Goal: Task Accomplishment & Management: Manage account settings

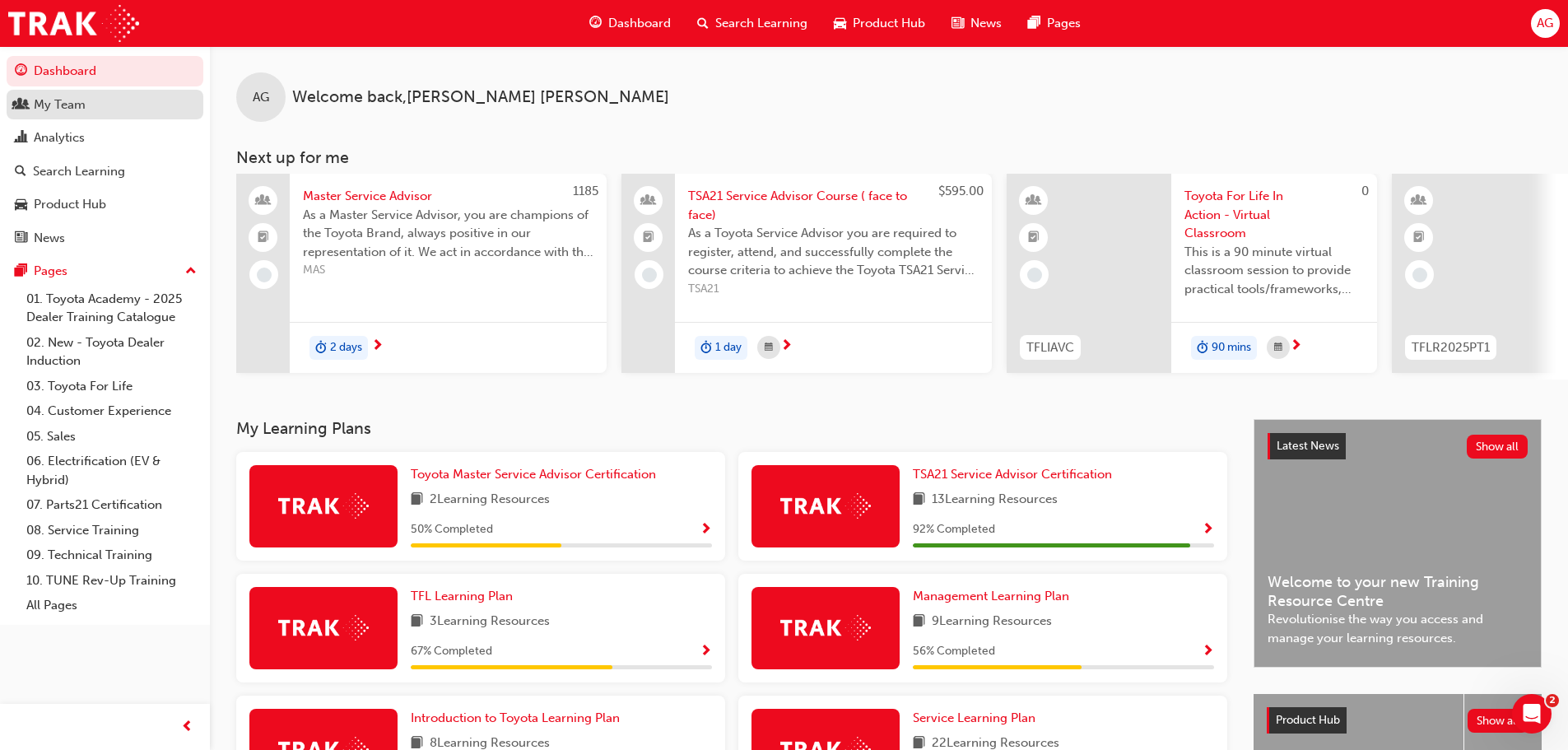
click at [65, 99] on div "My Team" at bounding box center [59, 105] width 52 height 19
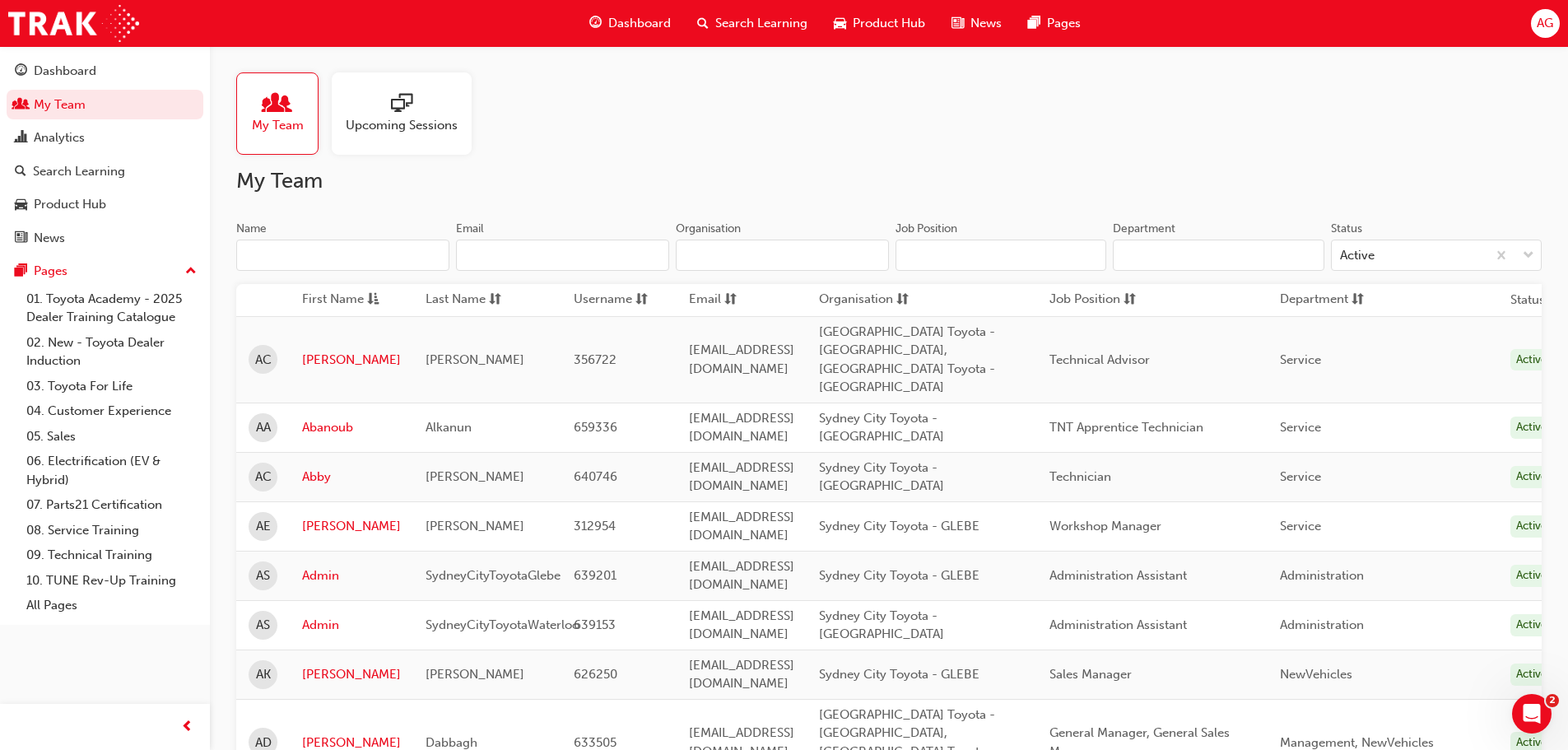
click at [356, 260] on input "Name" at bounding box center [342, 256] width 213 height 32
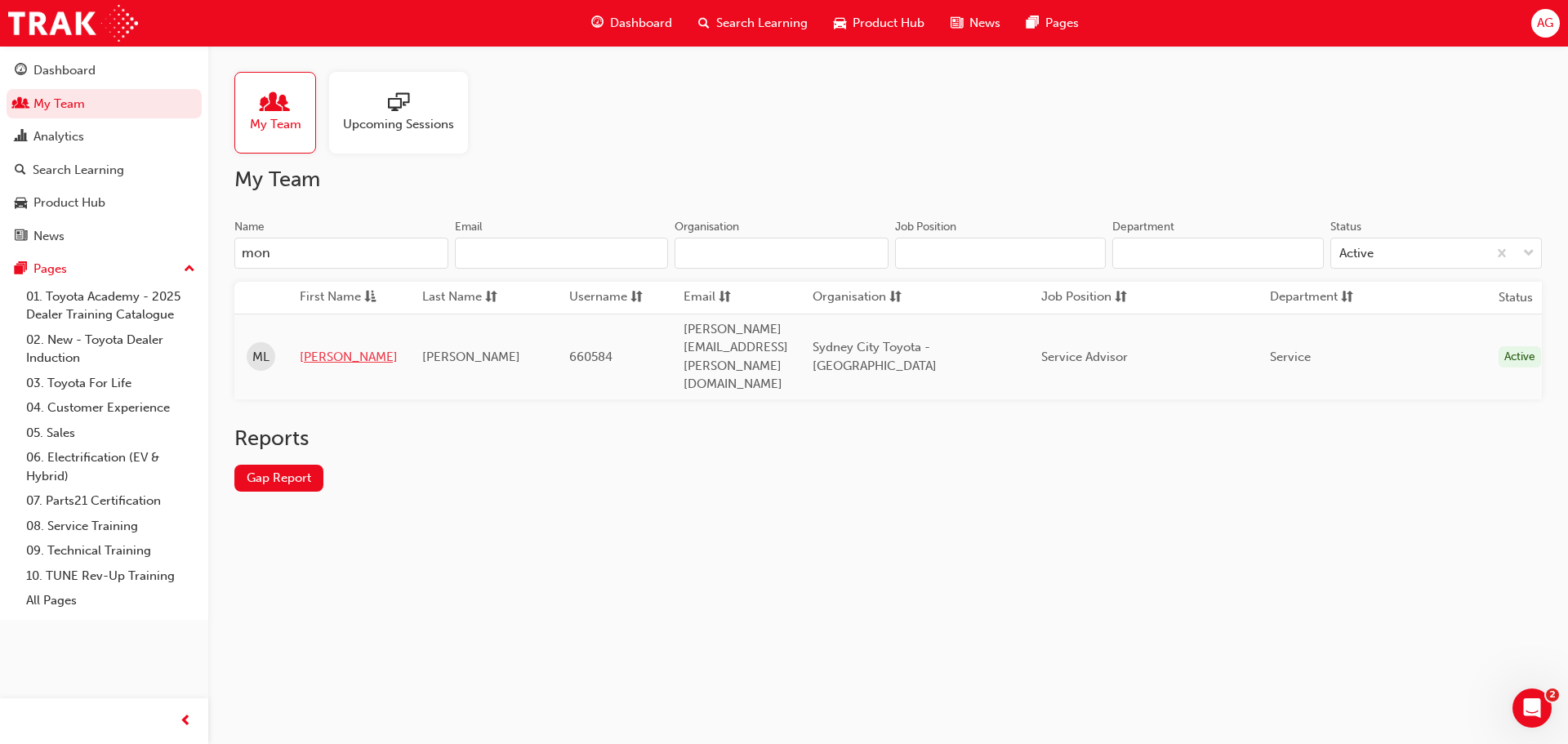
type input "mon"
click at [311, 348] on link "[PERSON_NAME]" at bounding box center [349, 357] width 98 height 18
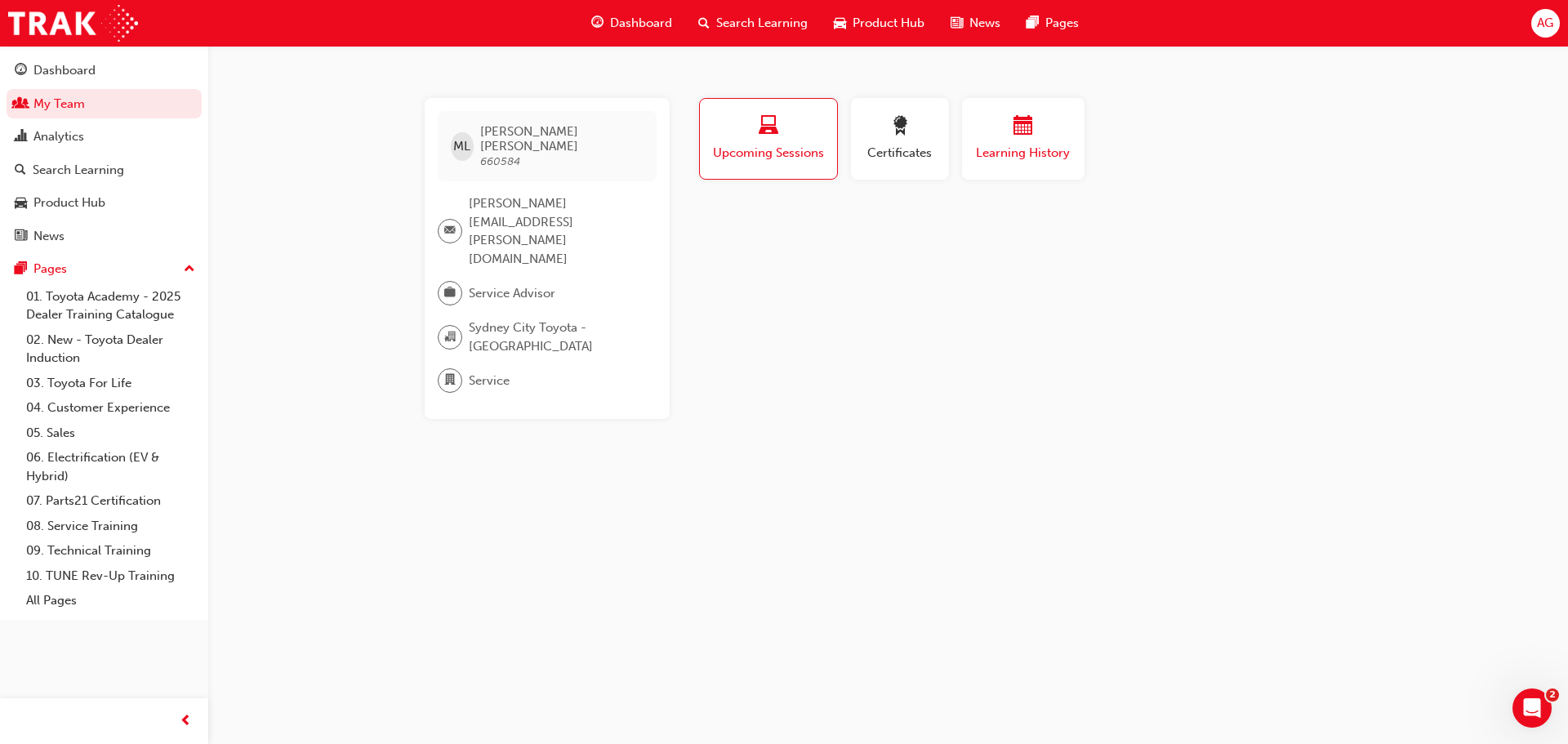
click at [1004, 157] on span "Learning History" at bounding box center [1024, 153] width 98 height 18
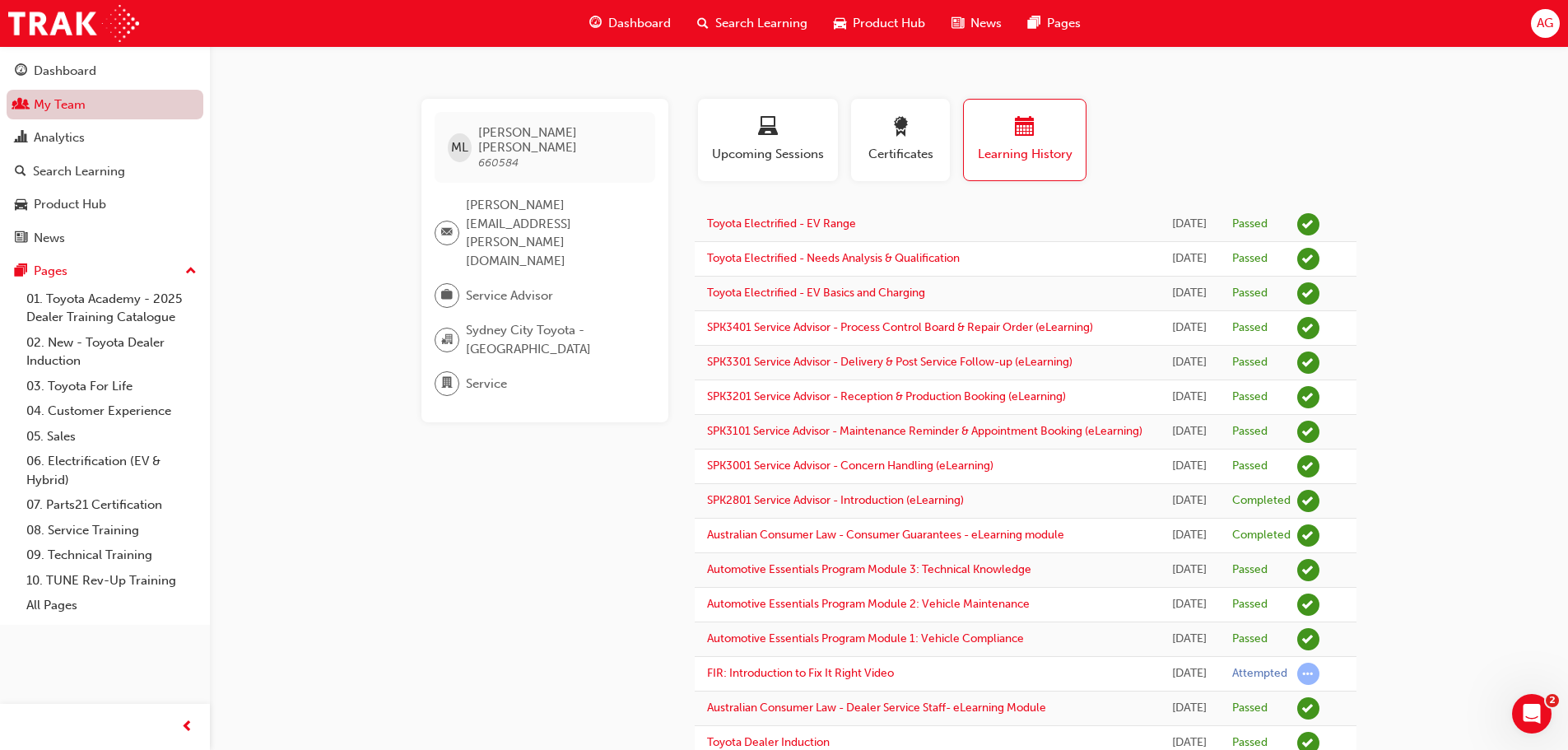
click at [112, 112] on link "My Team" at bounding box center [105, 105] width 197 height 31
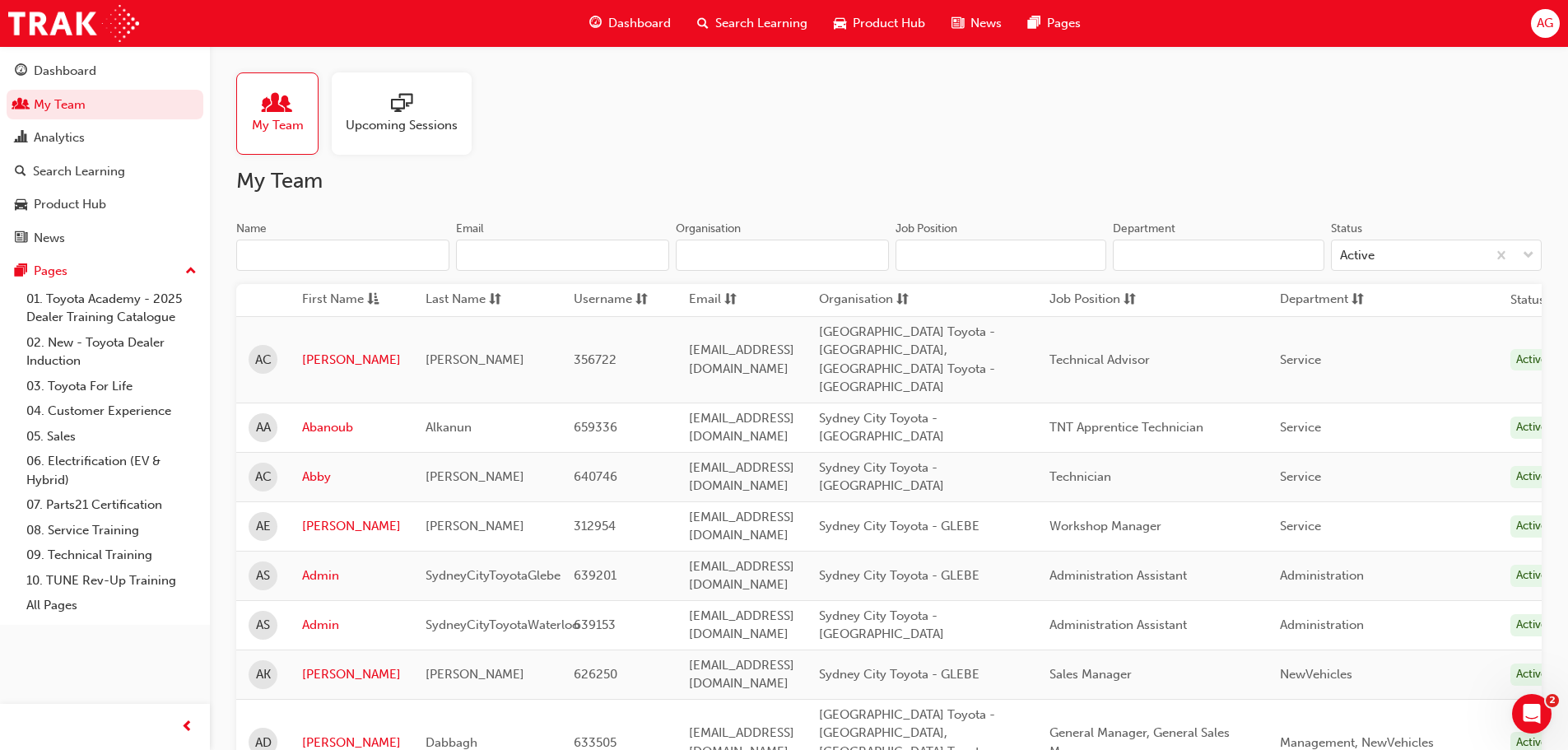
click at [395, 127] on span "Upcoming Sessions" at bounding box center [402, 125] width 112 height 19
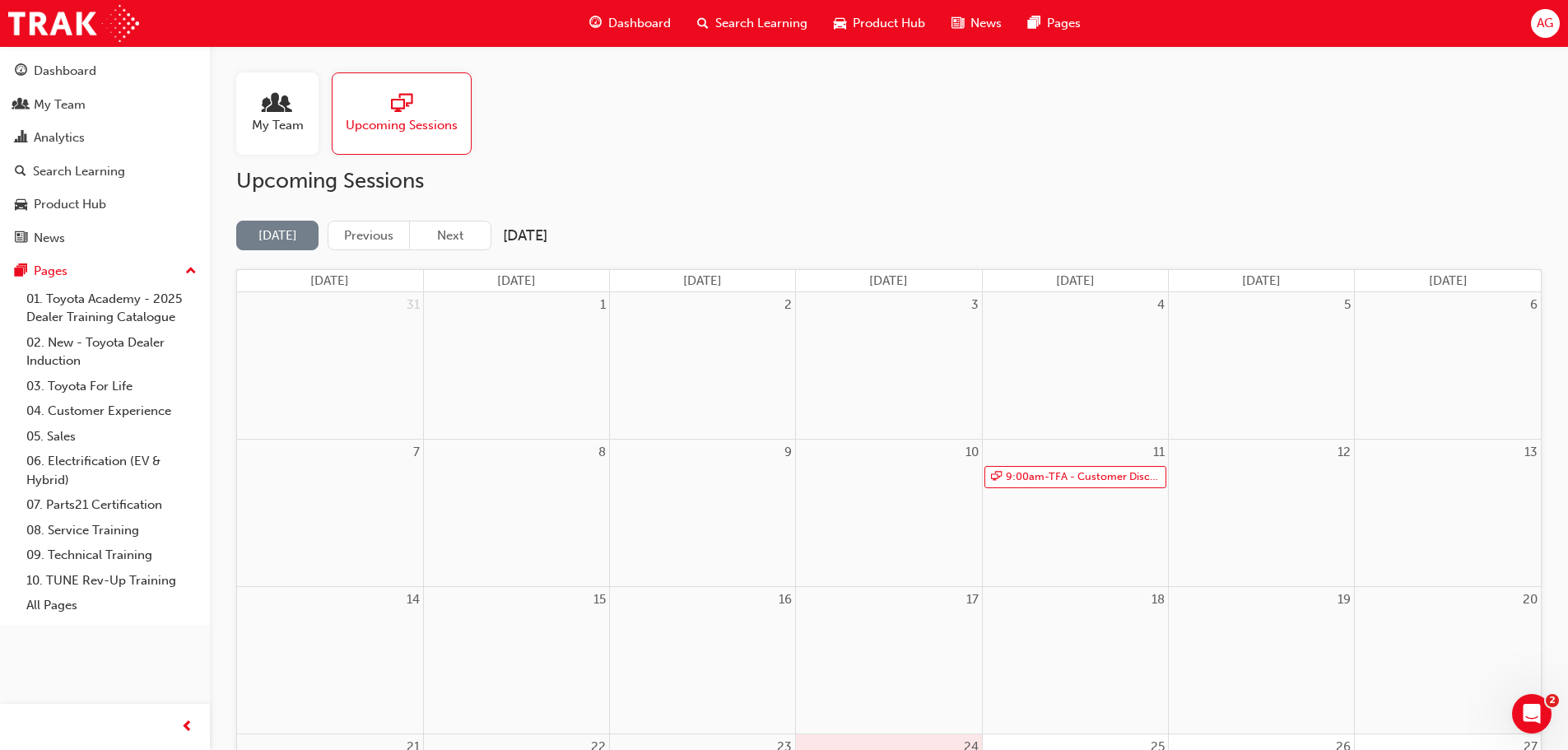
click at [298, 124] on span "My Team" at bounding box center [278, 125] width 52 height 19
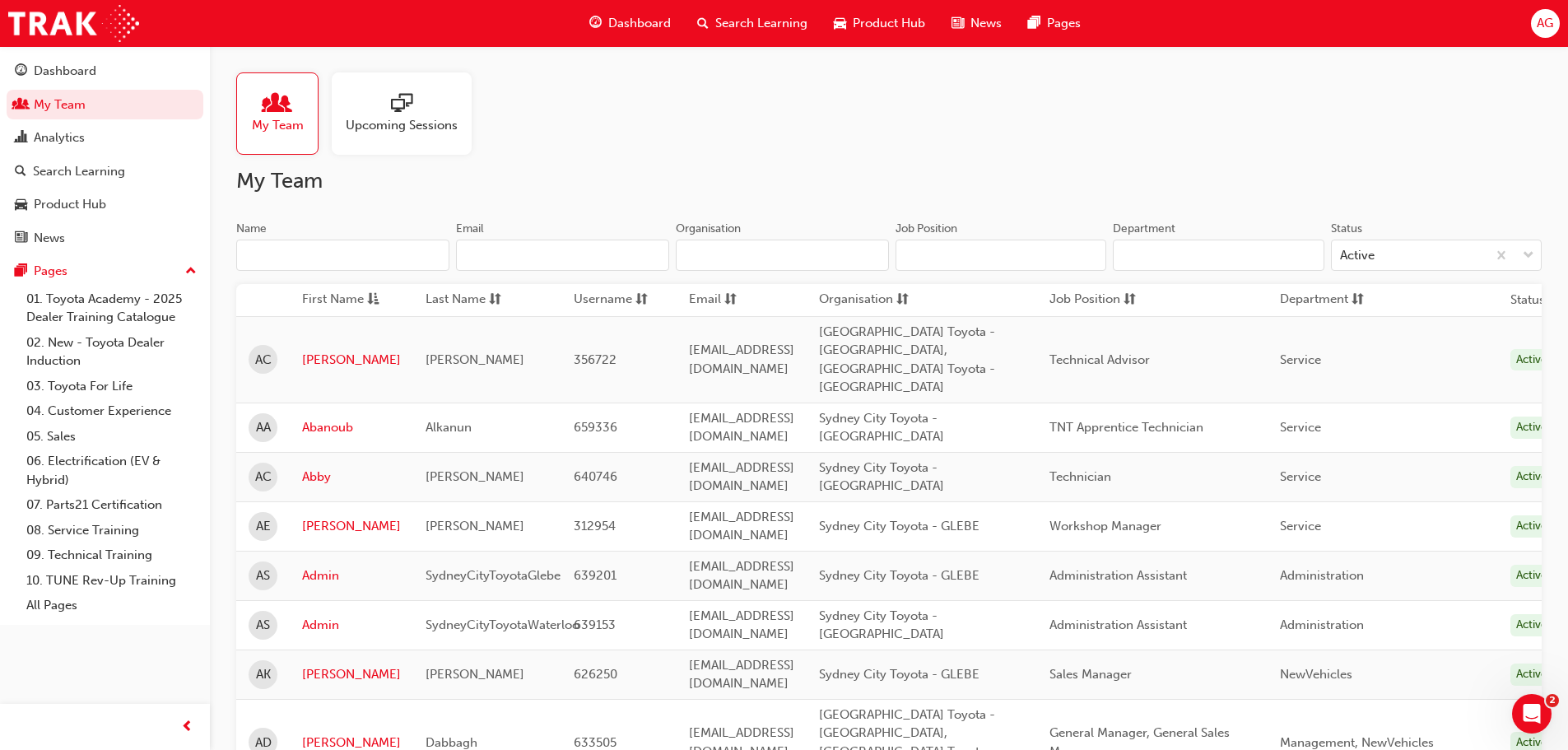
click at [360, 248] on input "Name" at bounding box center [342, 256] width 213 height 32
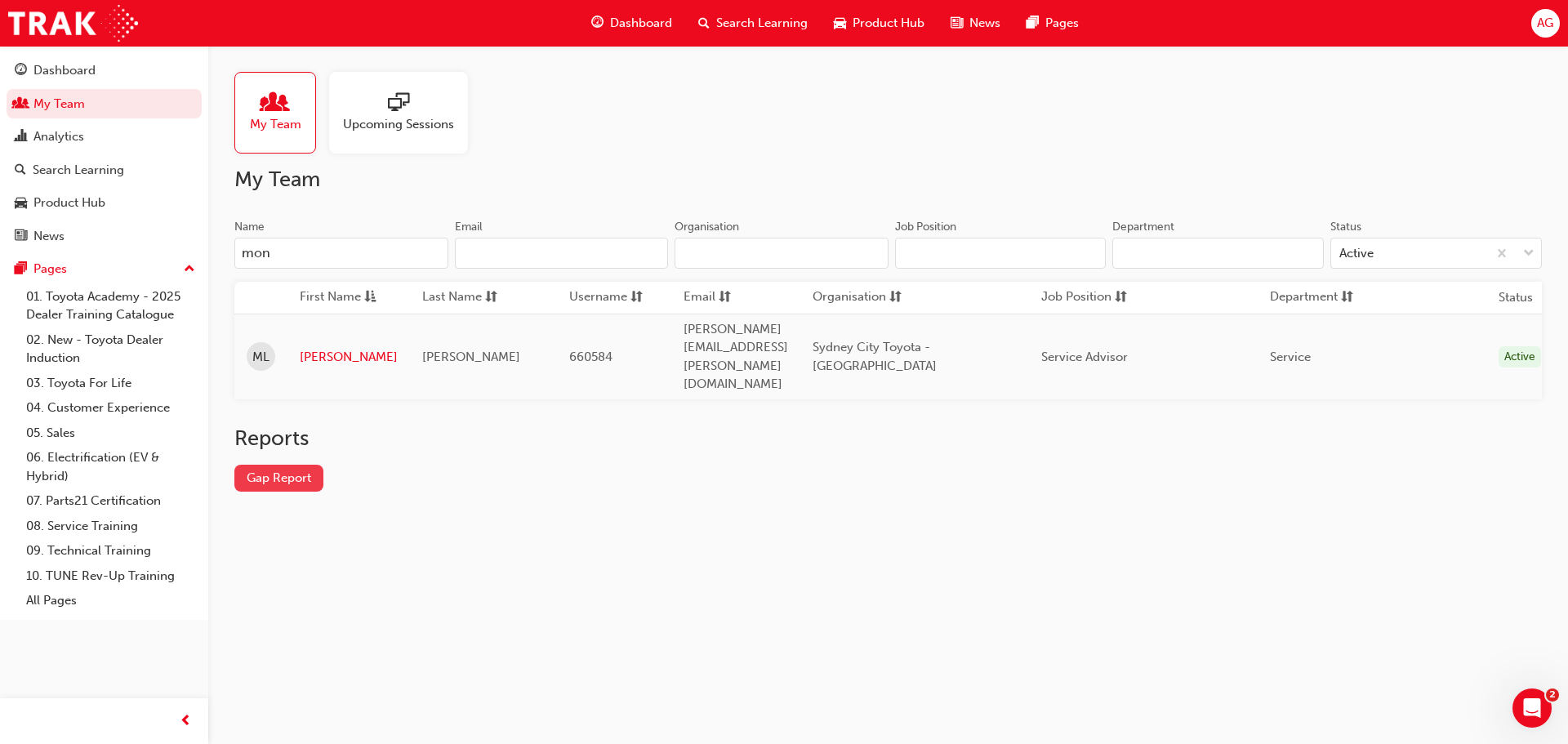
type input "mon"
click at [288, 465] on link "Gap Report" at bounding box center [279, 478] width 89 height 27
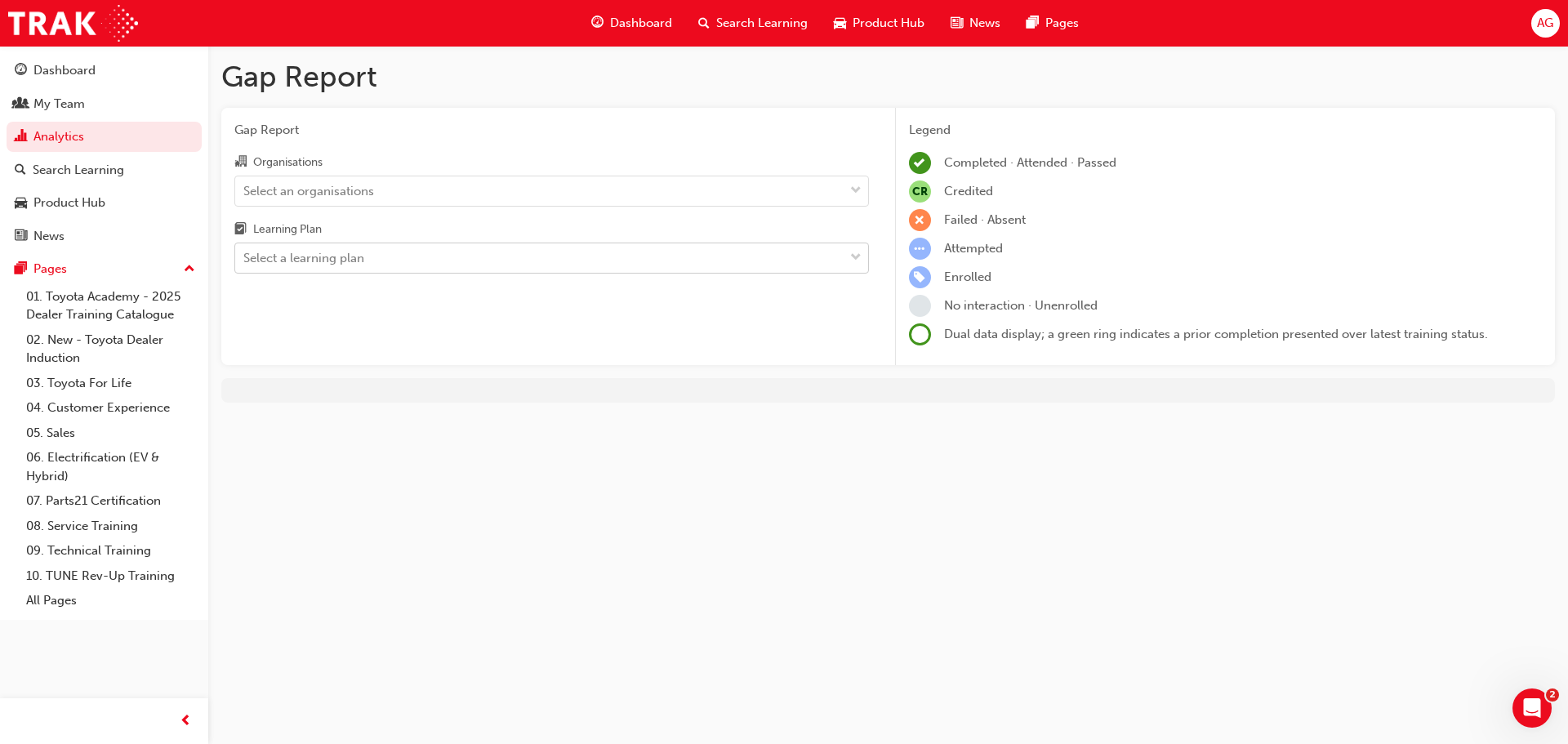
click at [473, 261] on div "Select a learning plan" at bounding box center [540, 258] width 609 height 29
click at [245, 261] on input "Learning Plan Select a learning plan" at bounding box center [244, 257] width 2 height 14
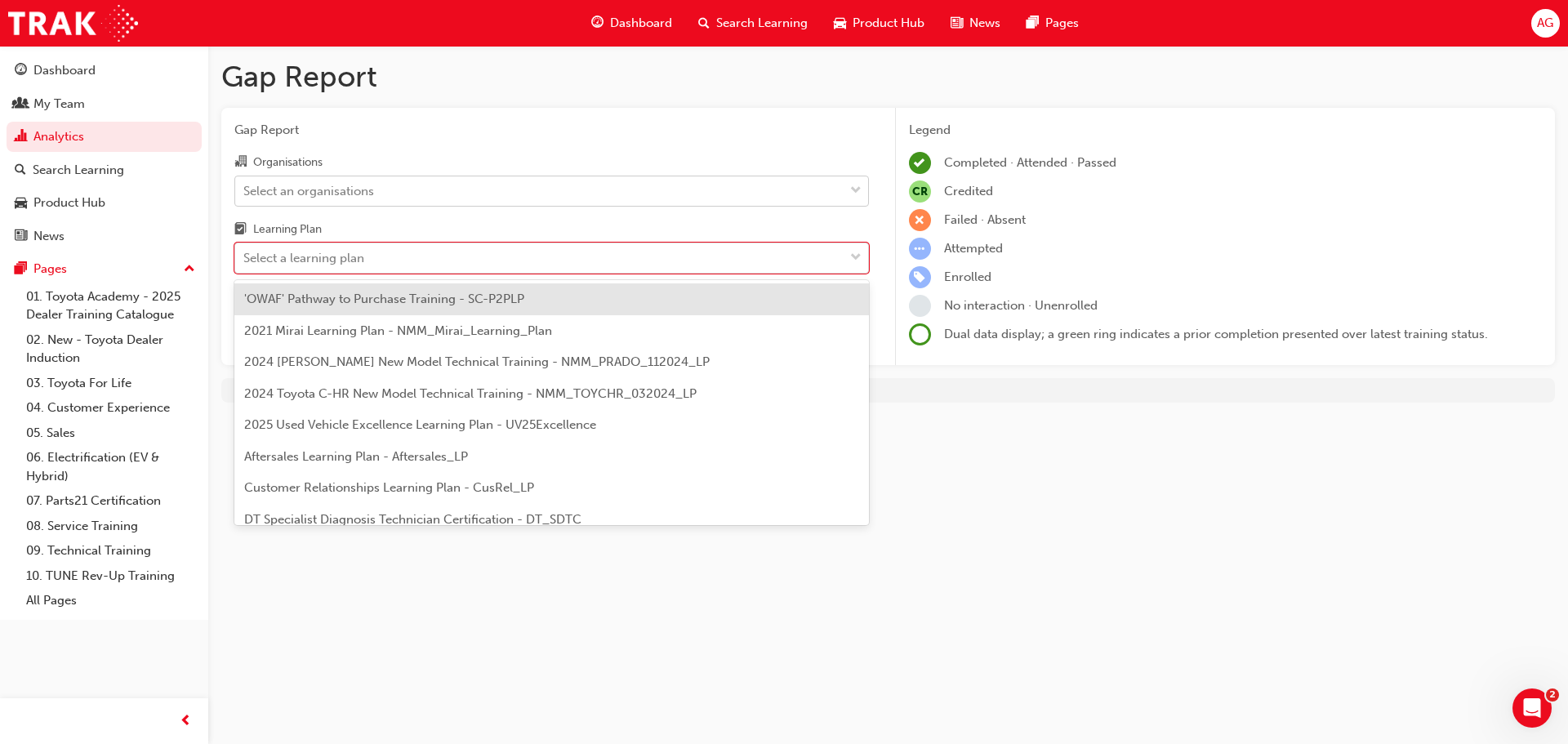
click at [530, 196] on div "Select an organisations" at bounding box center [540, 190] width 609 height 29
click at [245, 196] on input "Organisations Select an organisations" at bounding box center [244, 189] width 2 height 14
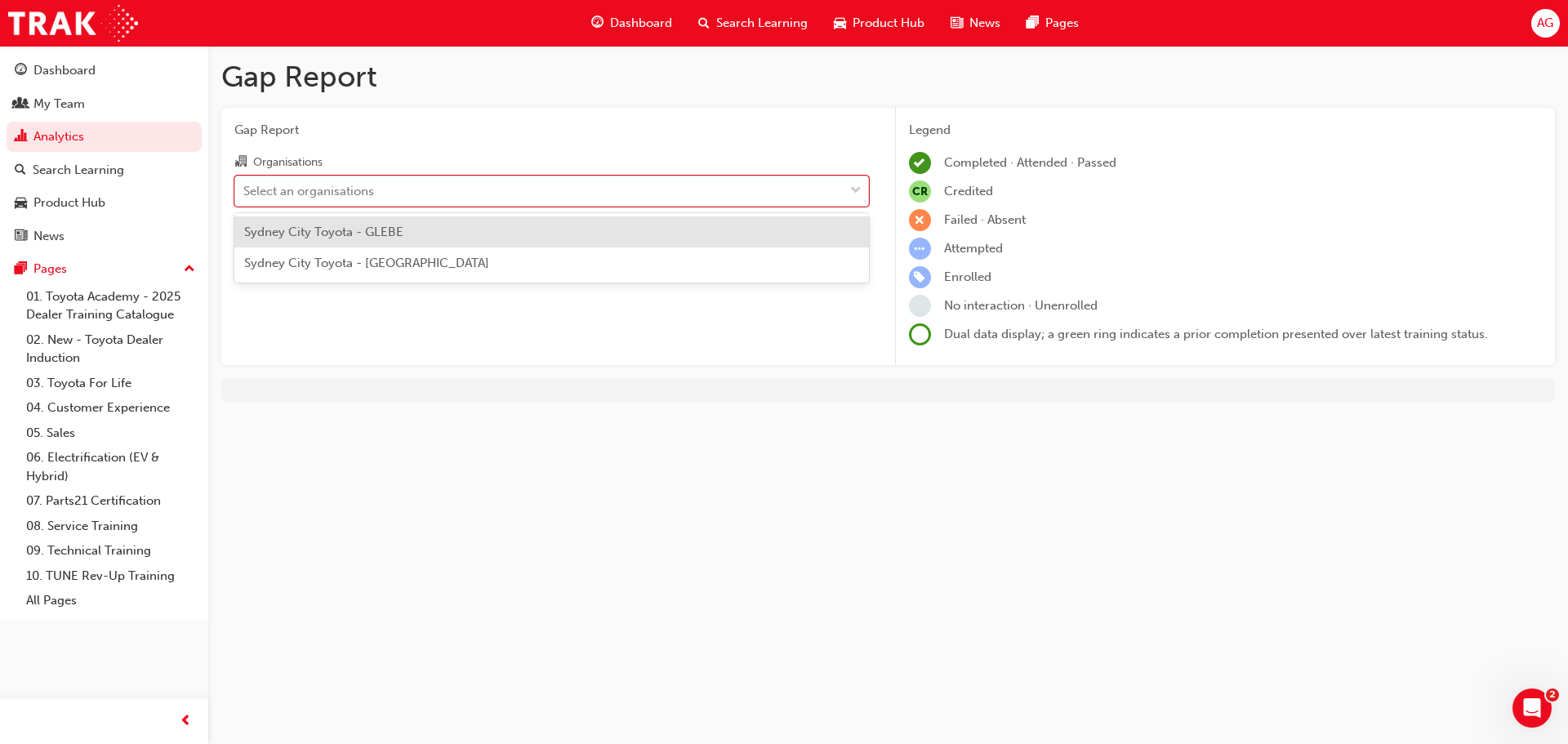
click at [493, 259] on div "Sydney City Toyota - [GEOGRAPHIC_DATA]" at bounding box center [552, 263] width 635 height 32
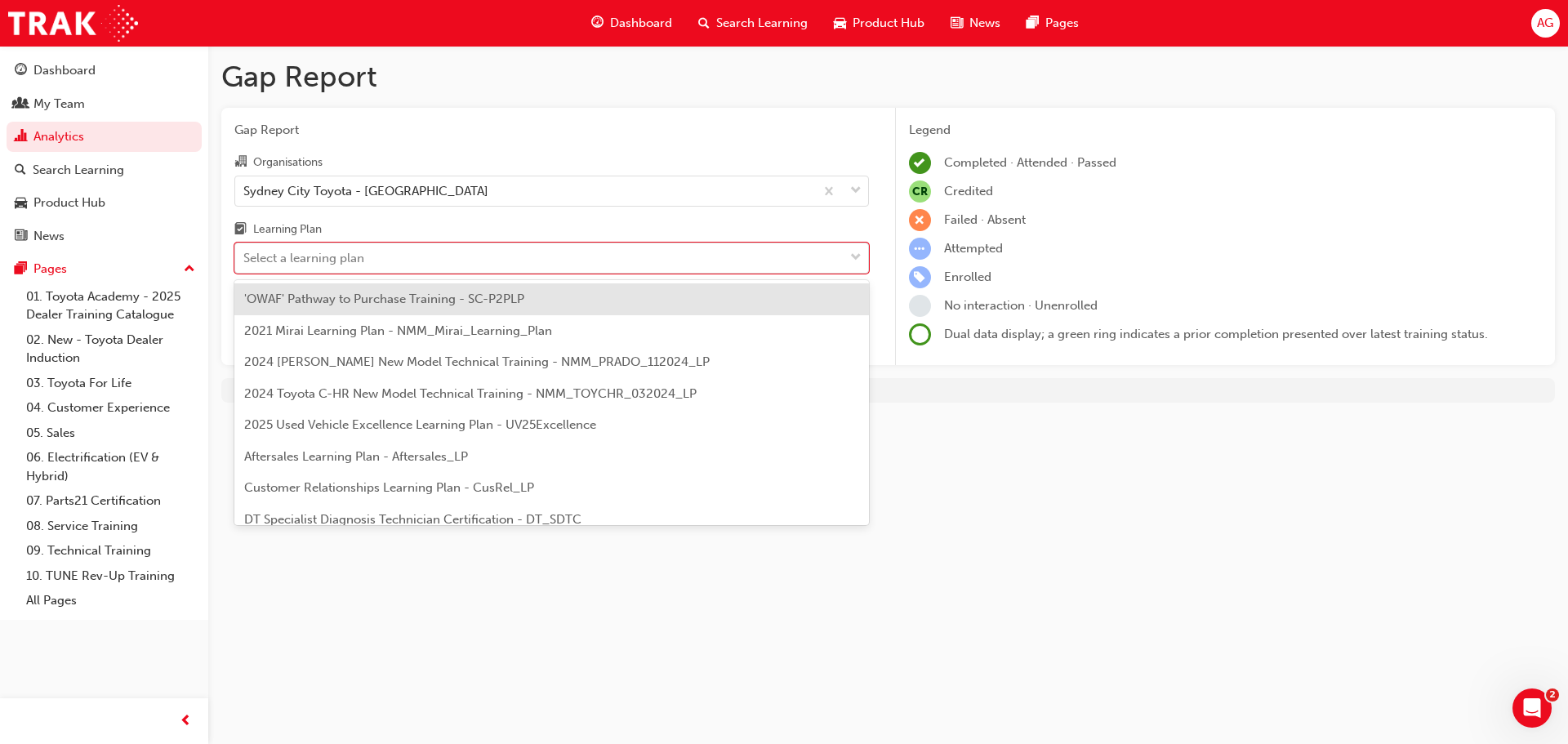
click at [493, 259] on div "Select a learning plan" at bounding box center [540, 258] width 609 height 29
click at [245, 259] on input "Learning Plan option 'OWAF' Pathway to Purchase Training - SC-P2PLP focused, 1 …" at bounding box center [244, 257] width 2 height 14
type input "sa"
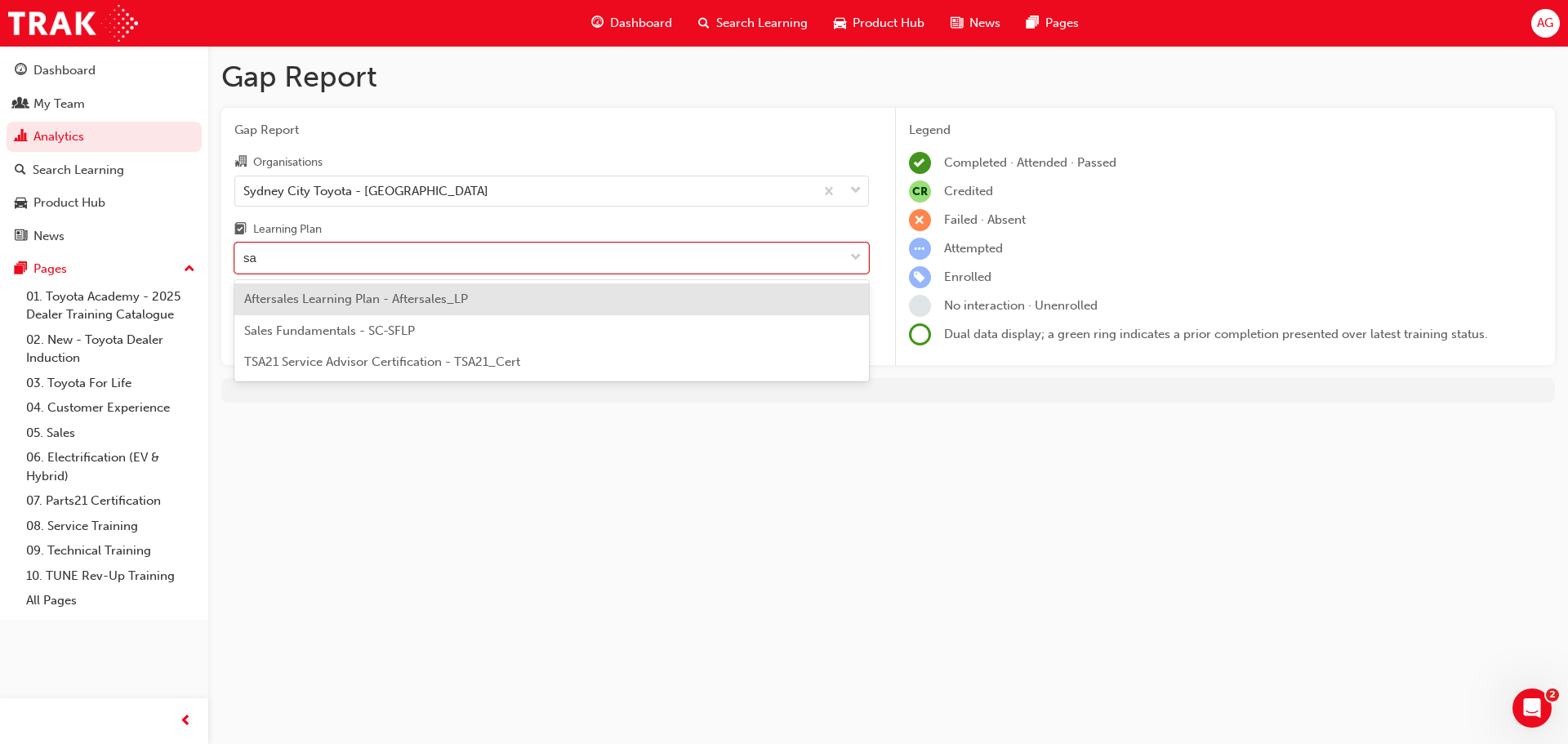
click at [459, 365] on span "TSA21 Service Advisor Certification - TSA21_Cert" at bounding box center [382, 361] width 276 height 15
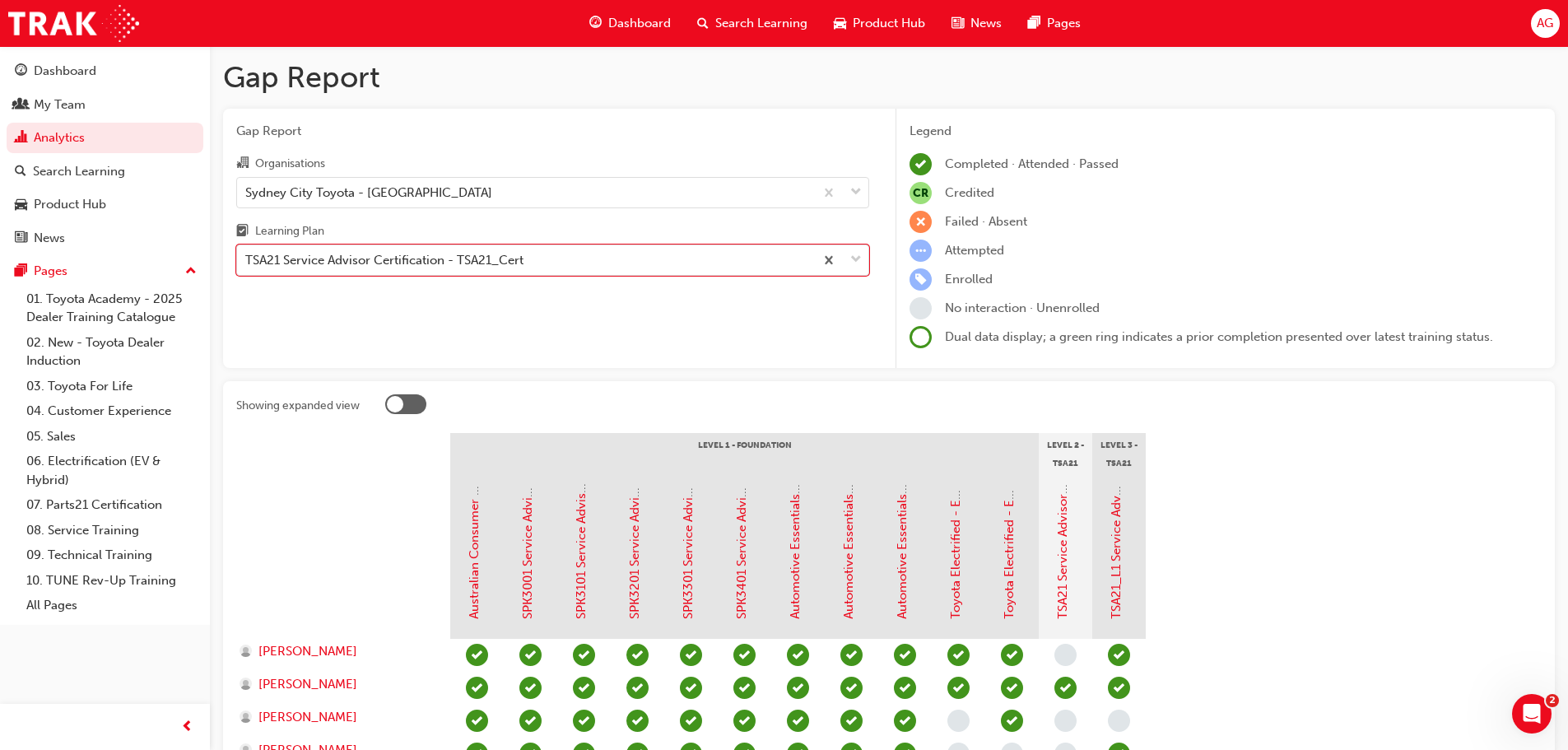
scroll to position [329, 0]
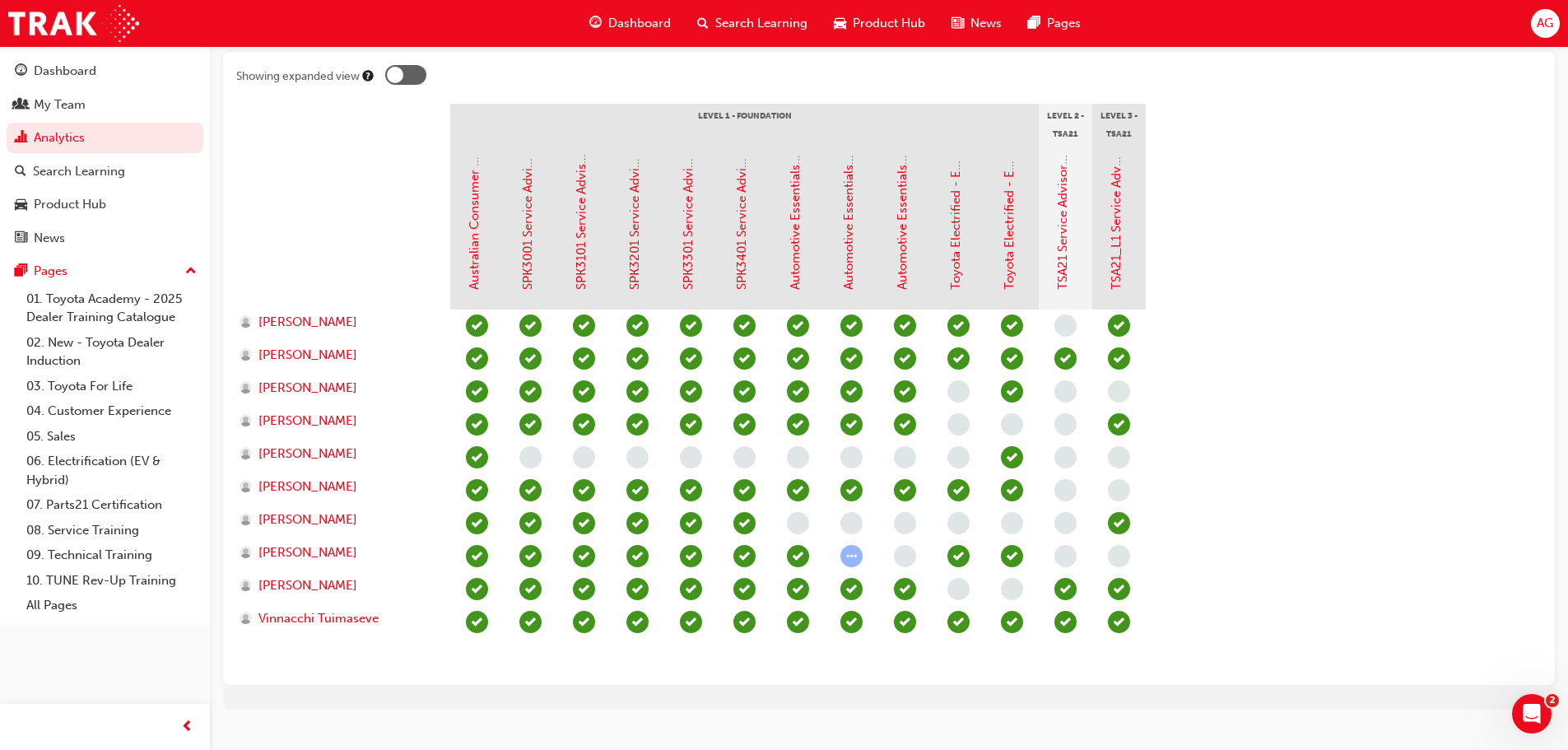
click at [1070, 487] on span "learningRecordVerb_NONE-icon" at bounding box center [1065, 490] width 22 height 22
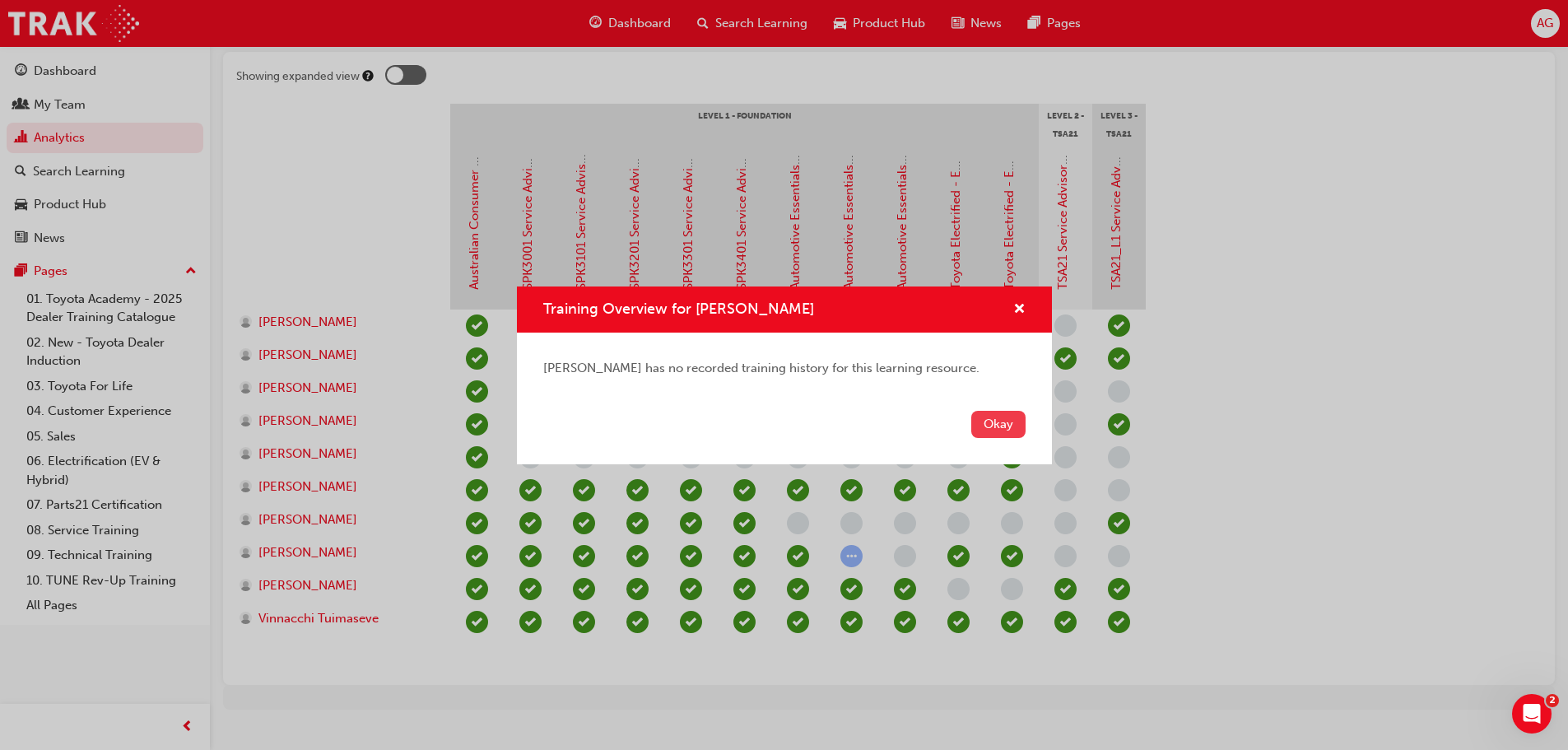
click at [1004, 427] on button "Okay" at bounding box center [998, 424] width 54 height 27
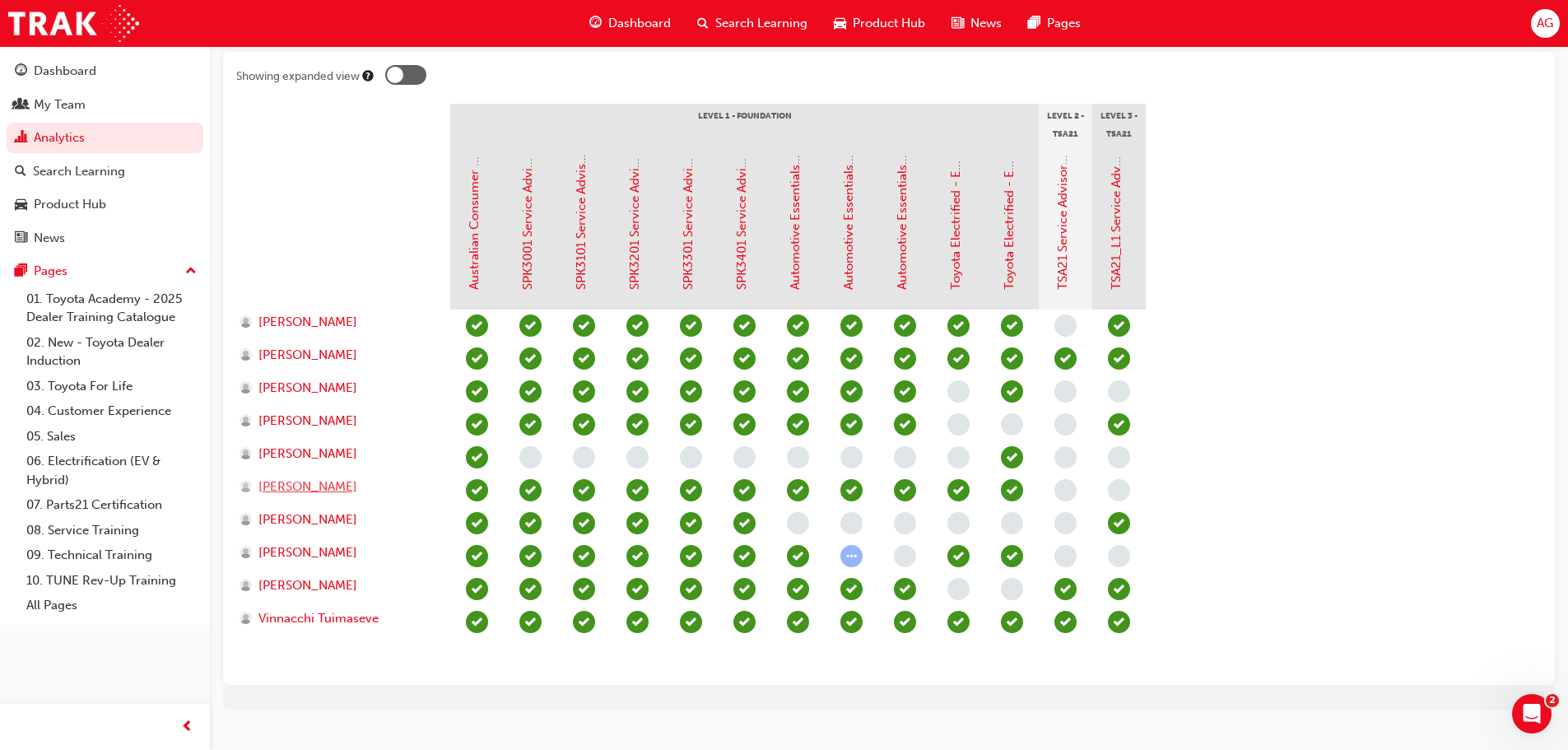
click at [305, 487] on span "[PERSON_NAME]" at bounding box center [308, 487] width 99 height 19
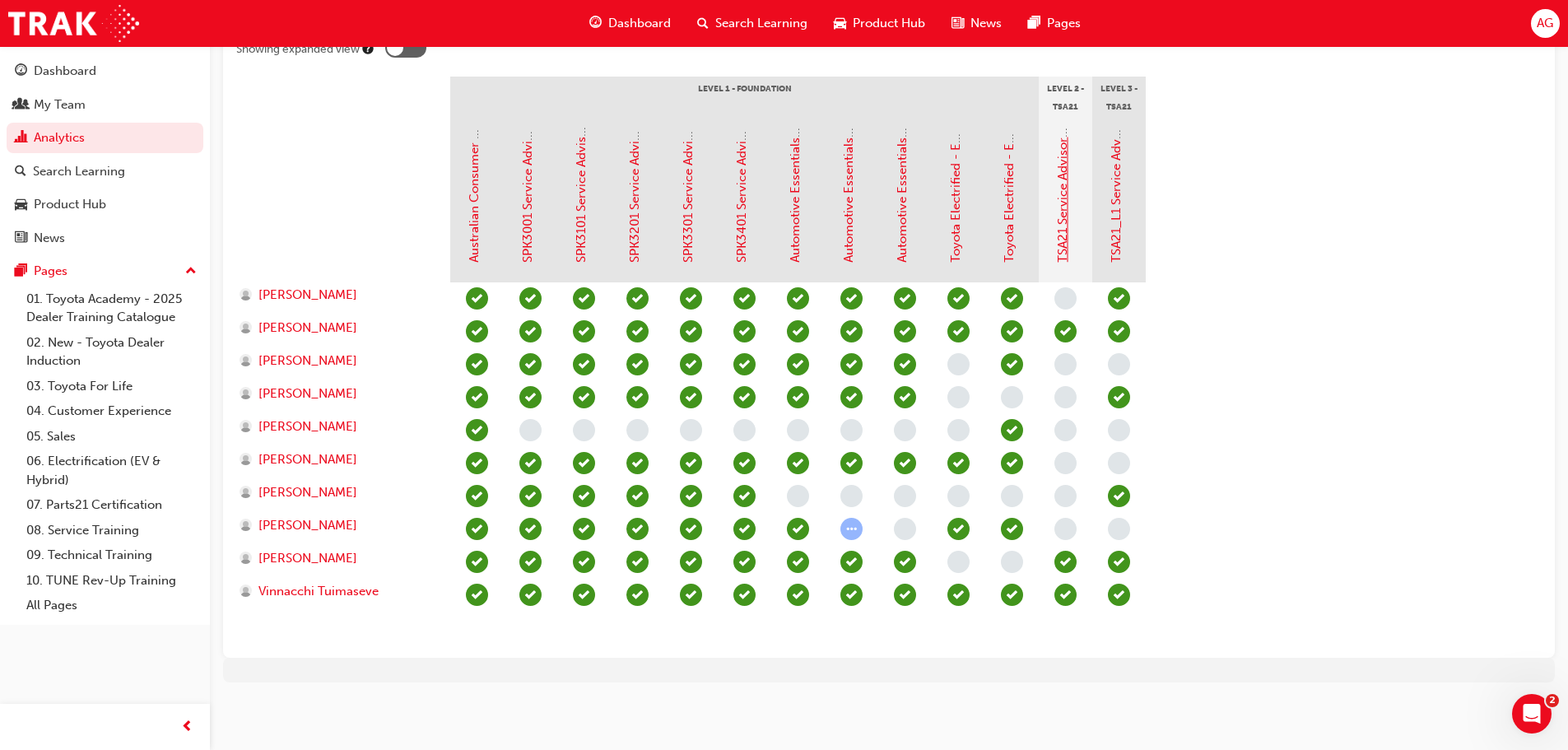
click at [1062, 187] on link "TSA21 Service Advisor Course ( face to face)" at bounding box center [1062, 137] width 15 height 250
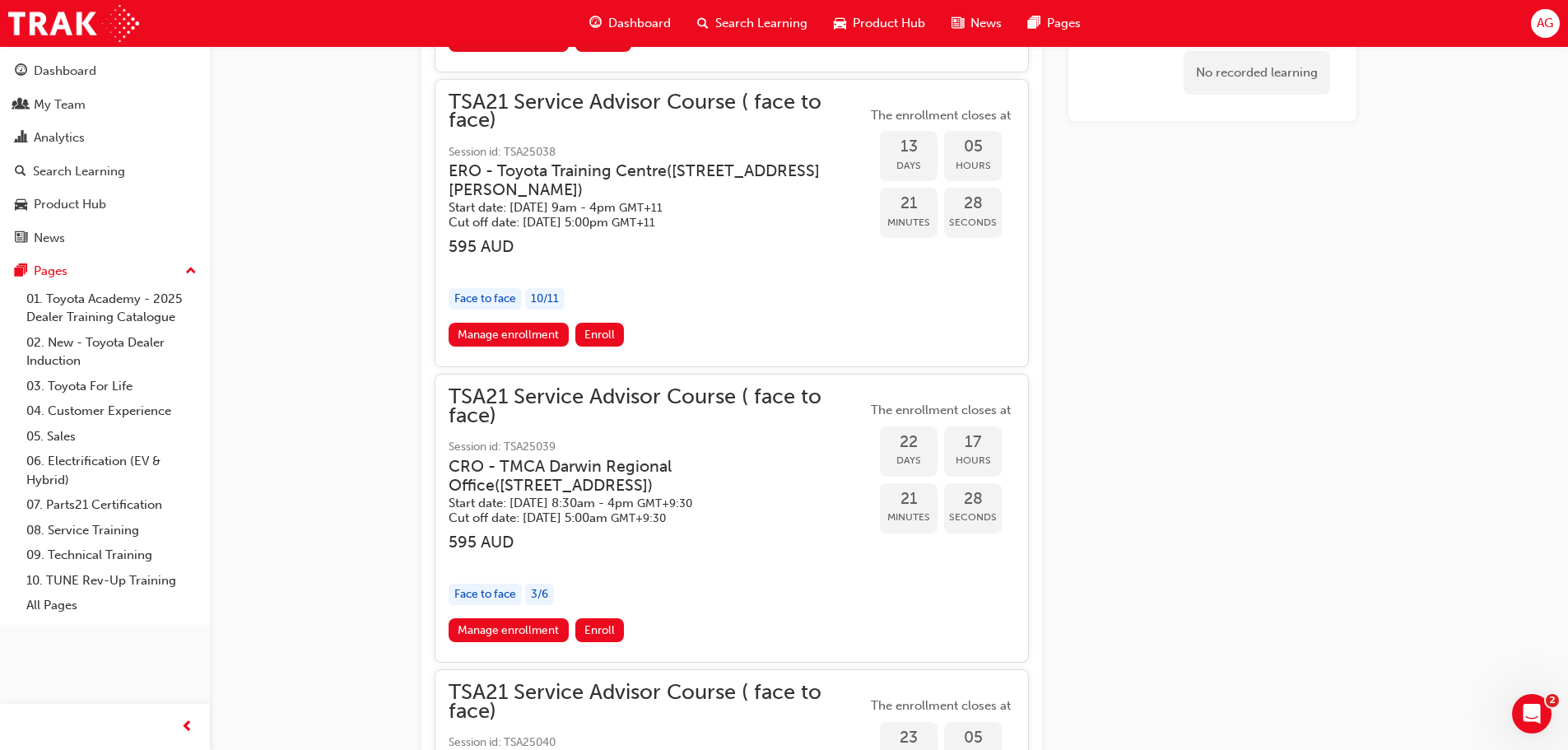
scroll to position [1639, 0]
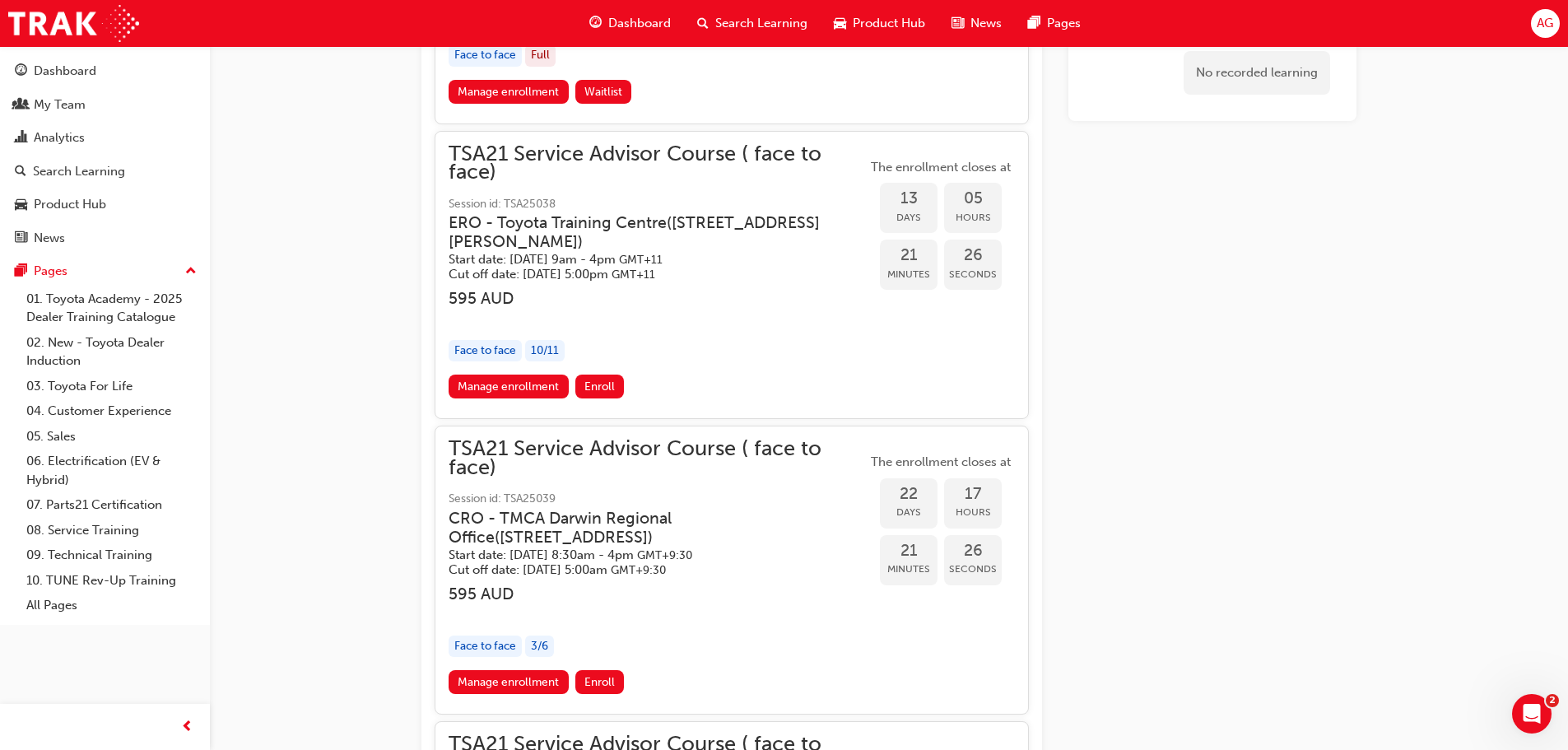
click at [679, 213] on h3 "ERO - Toyota Training Centre ( Unit 3/1 Secombe Place Moorebank Sydney )" at bounding box center [645, 232] width 392 height 39
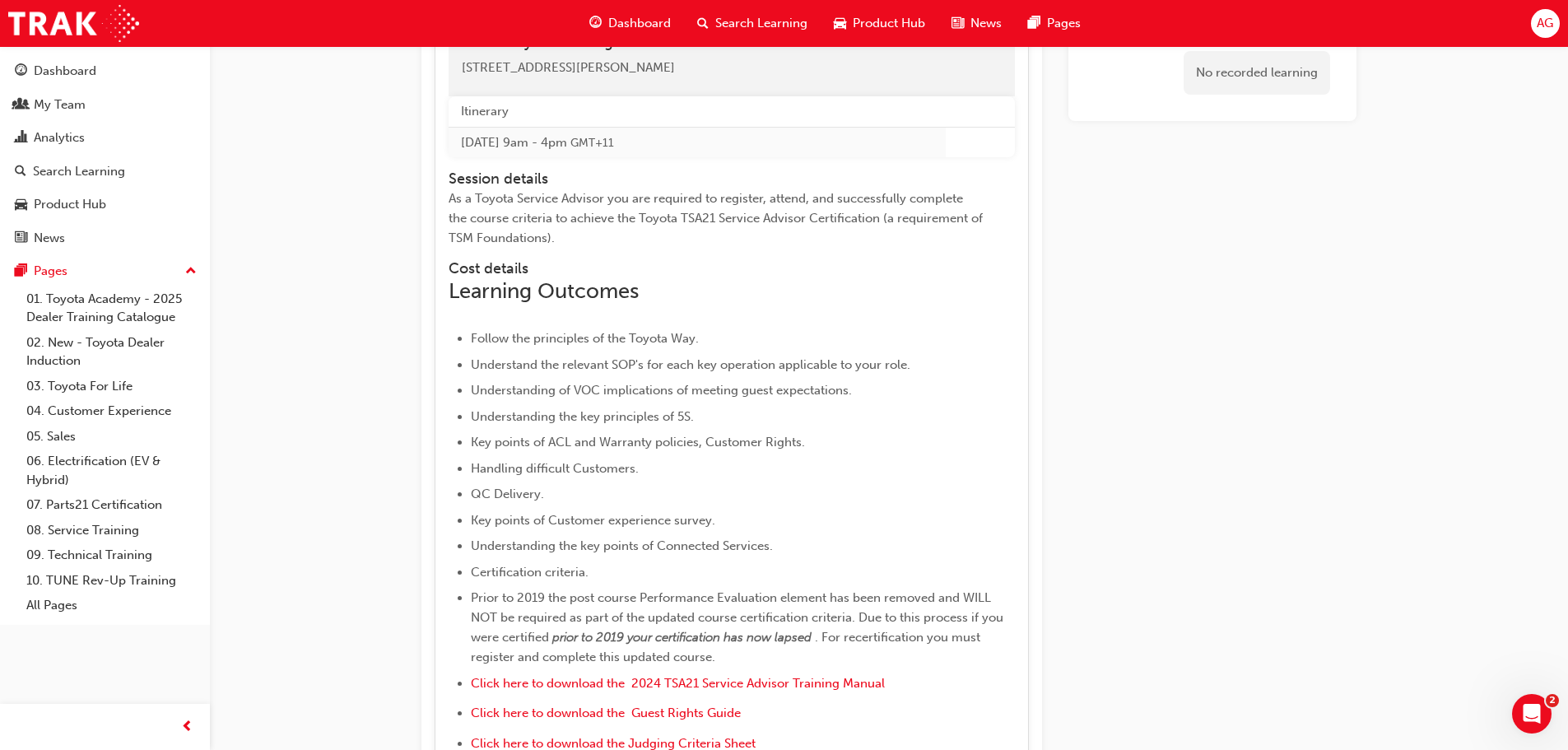
scroll to position [2545, 0]
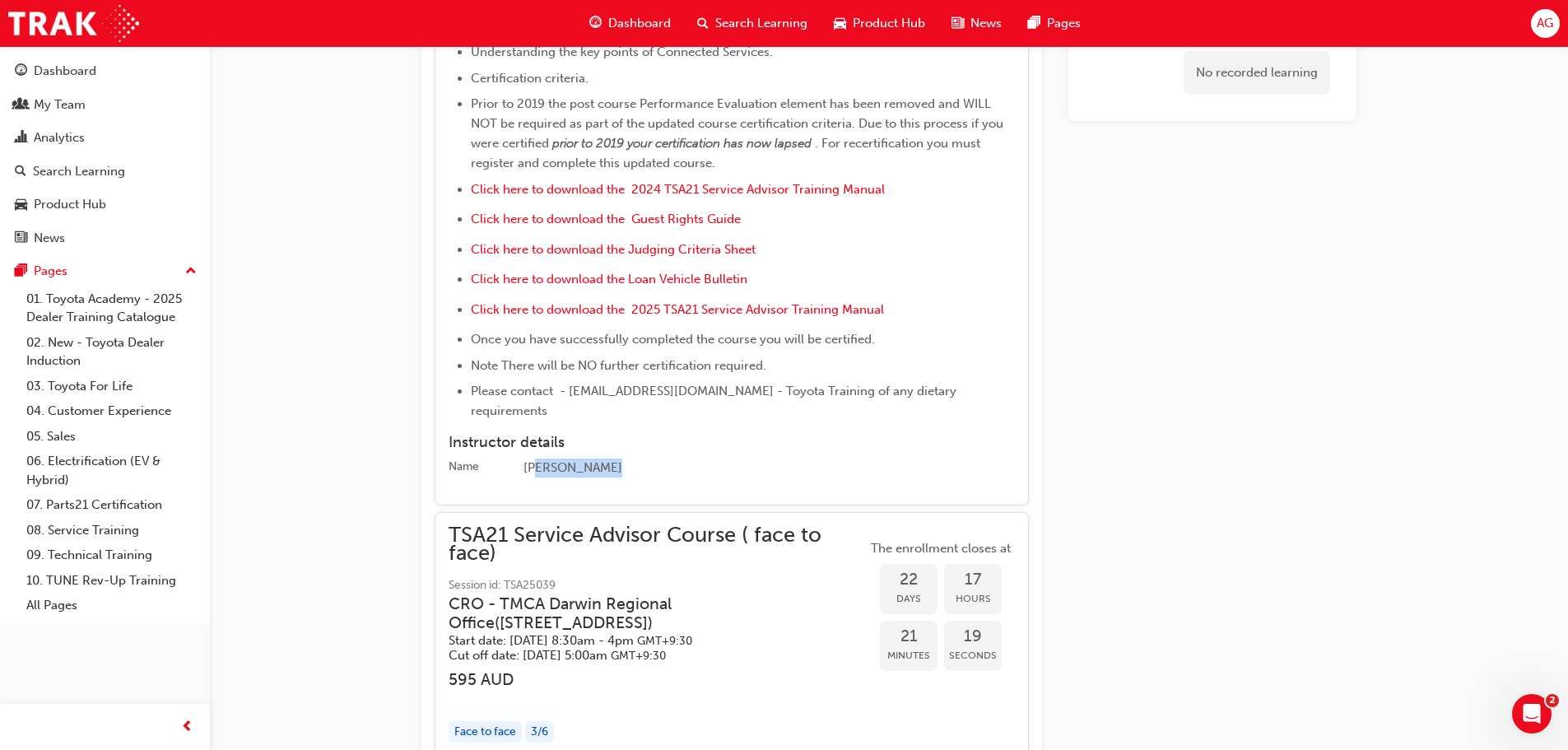
drag, startPoint x: 603, startPoint y: 428, endPoint x: 536, endPoint y: 428, distance: 67.0
click at [536, 458] on div "John Mitchell" at bounding box center [769, 467] width 492 height 20
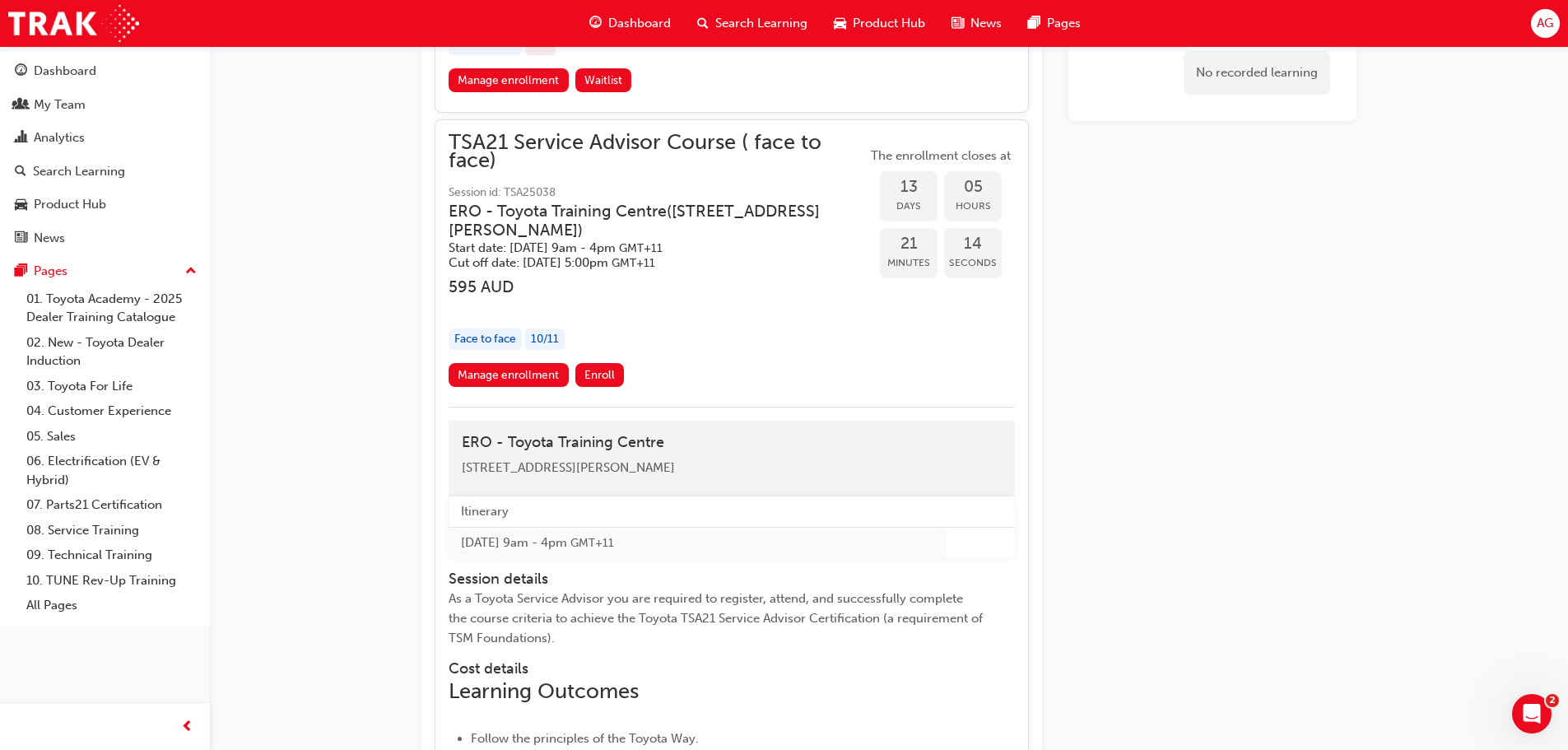
scroll to position [1558, 0]
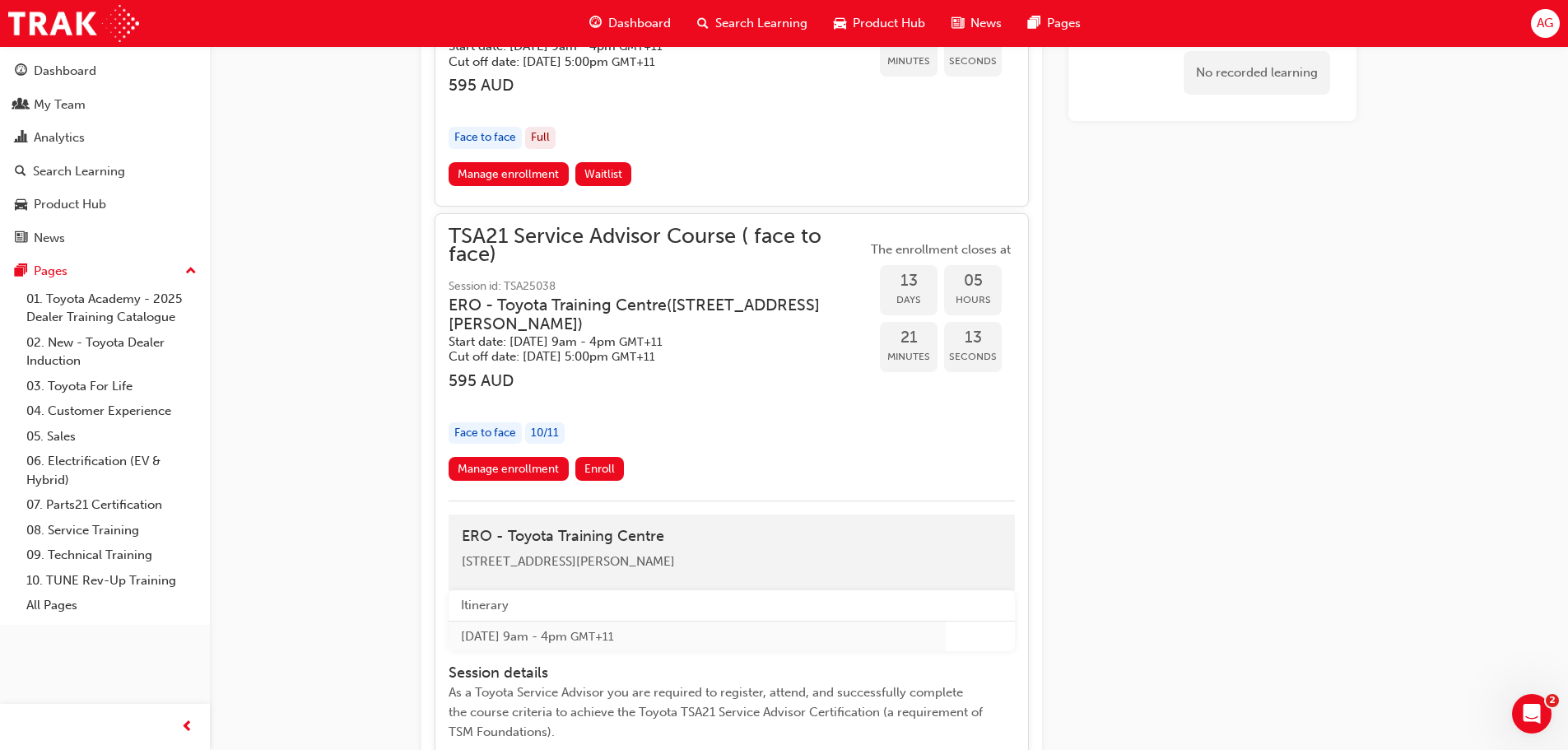
click at [572, 227] on span "TSA21 Service Advisor Course ( face to face)" at bounding box center [658, 245] width 418 height 37
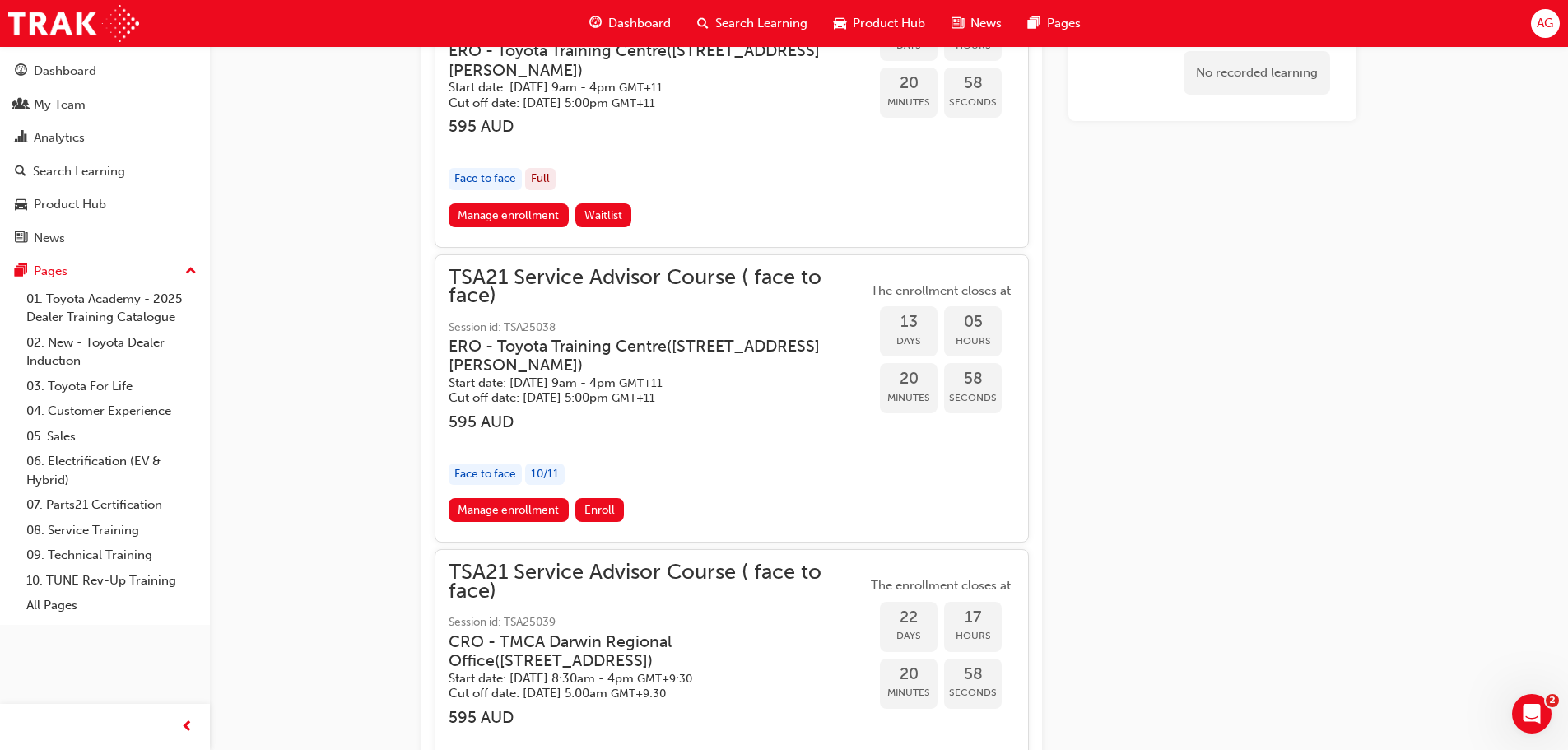
scroll to position [1524, 0]
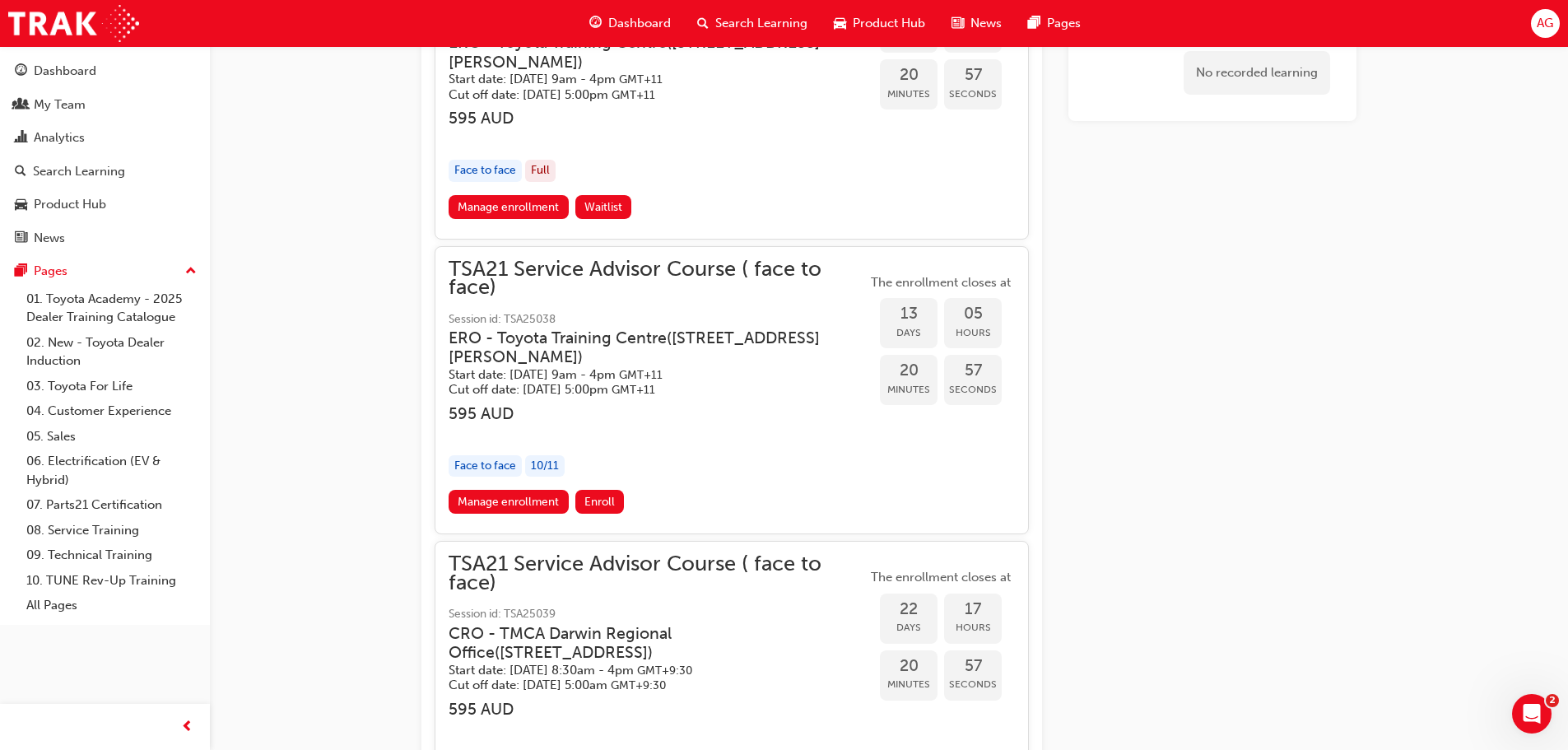
click at [645, 260] on span "TSA21 Service Advisor Course ( face to face)" at bounding box center [658, 279] width 418 height 37
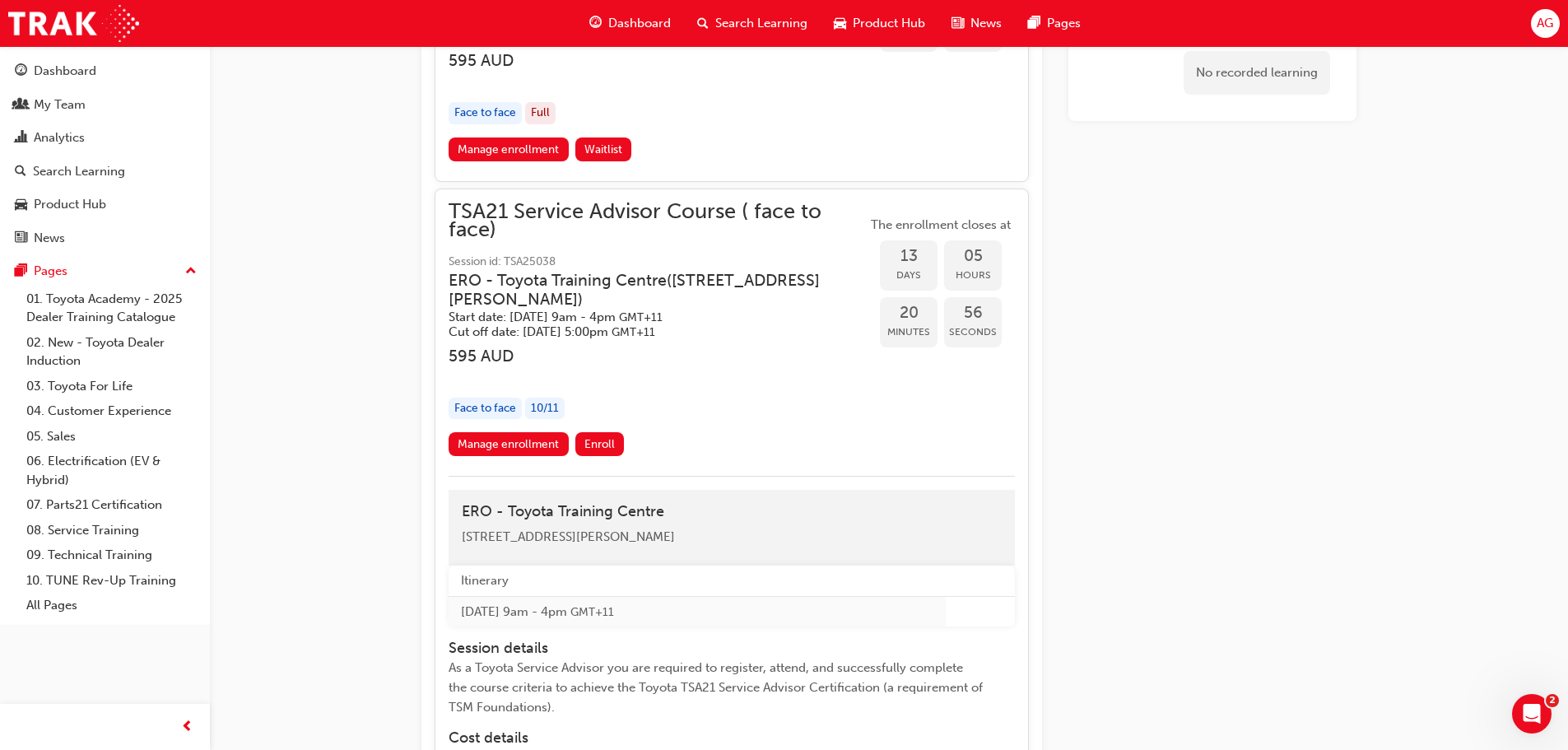
scroll to position [1607, 0]
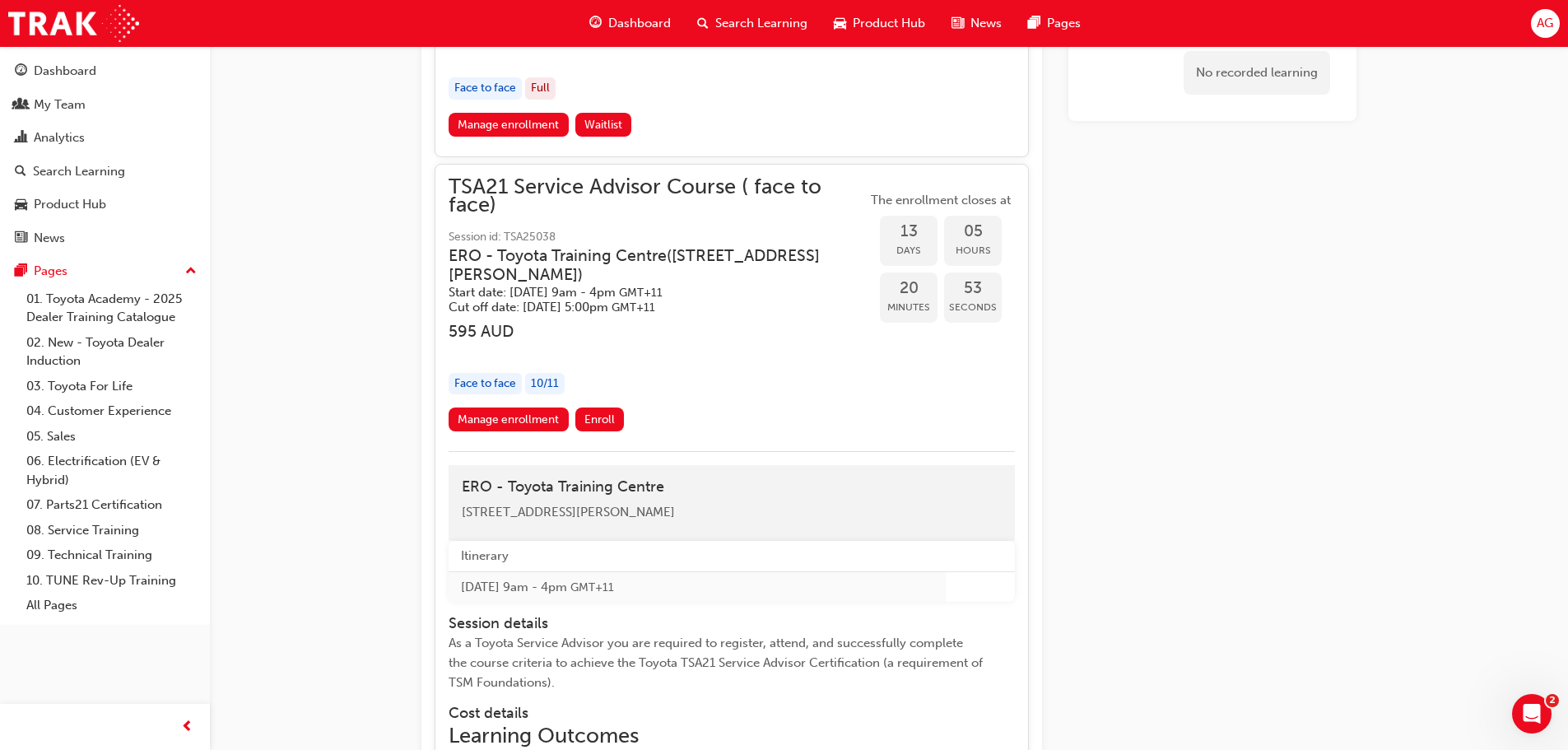
drag, startPoint x: 717, startPoint y: 497, endPoint x: 467, endPoint y: 511, distance: 250.4
click at [466, 509] on div "ERO - Toyota Training Centre Unit 3/1 Secombe Place Moorebank Sydney" at bounding box center [731, 502] width 566 height 75
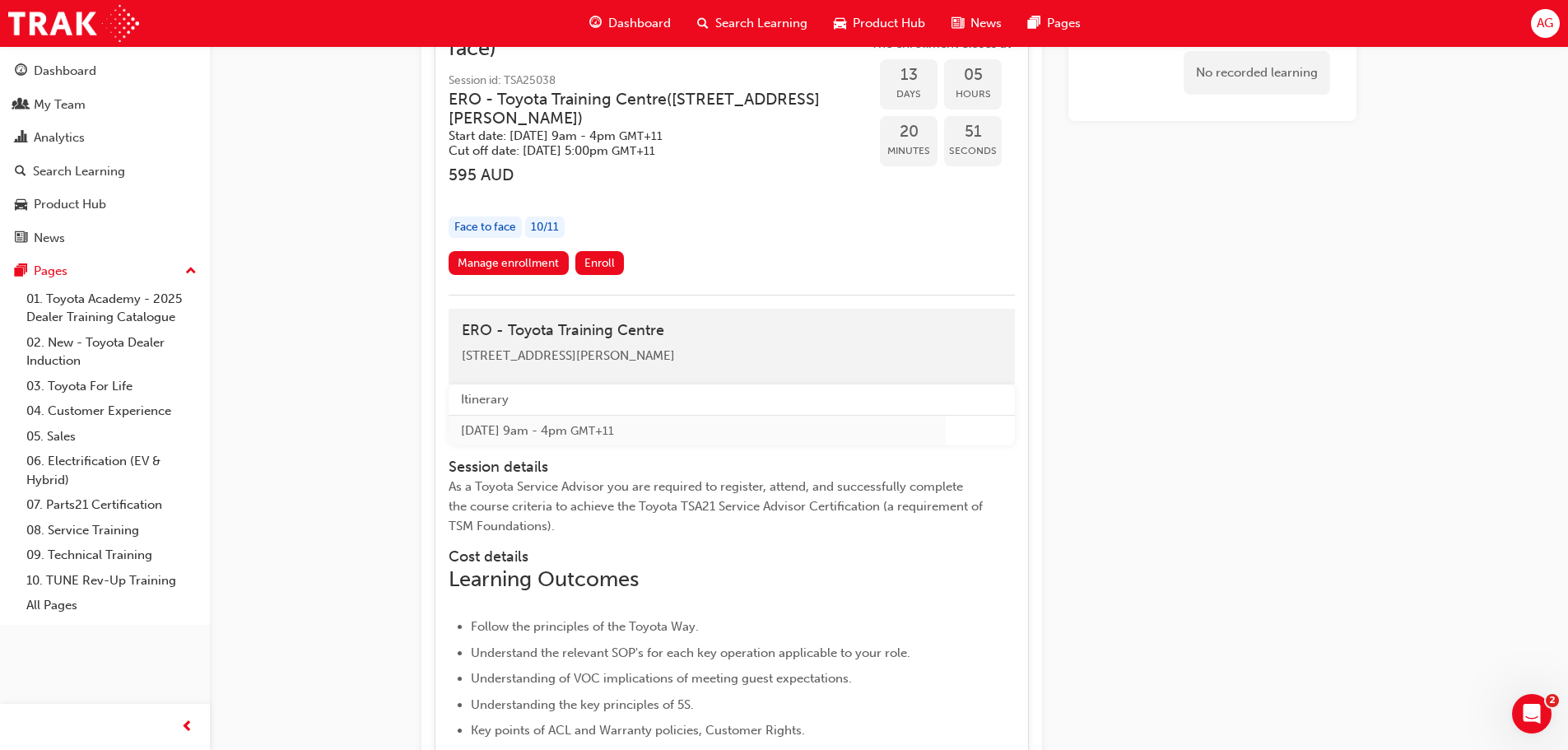
scroll to position [1689, 0]
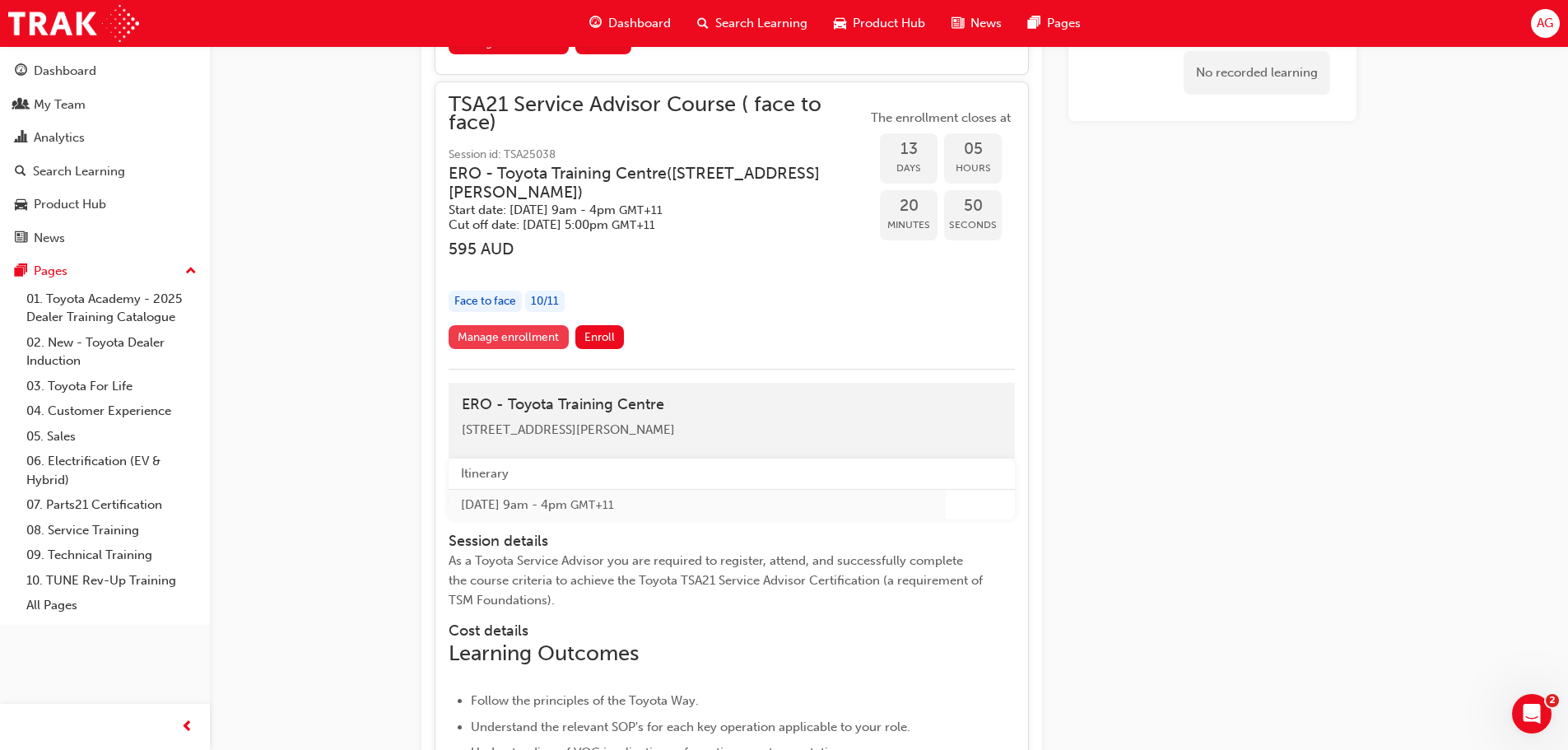
click at [494, 325] on link "Manage enrollment" at bounding box center [508, 337] width 120 height 24
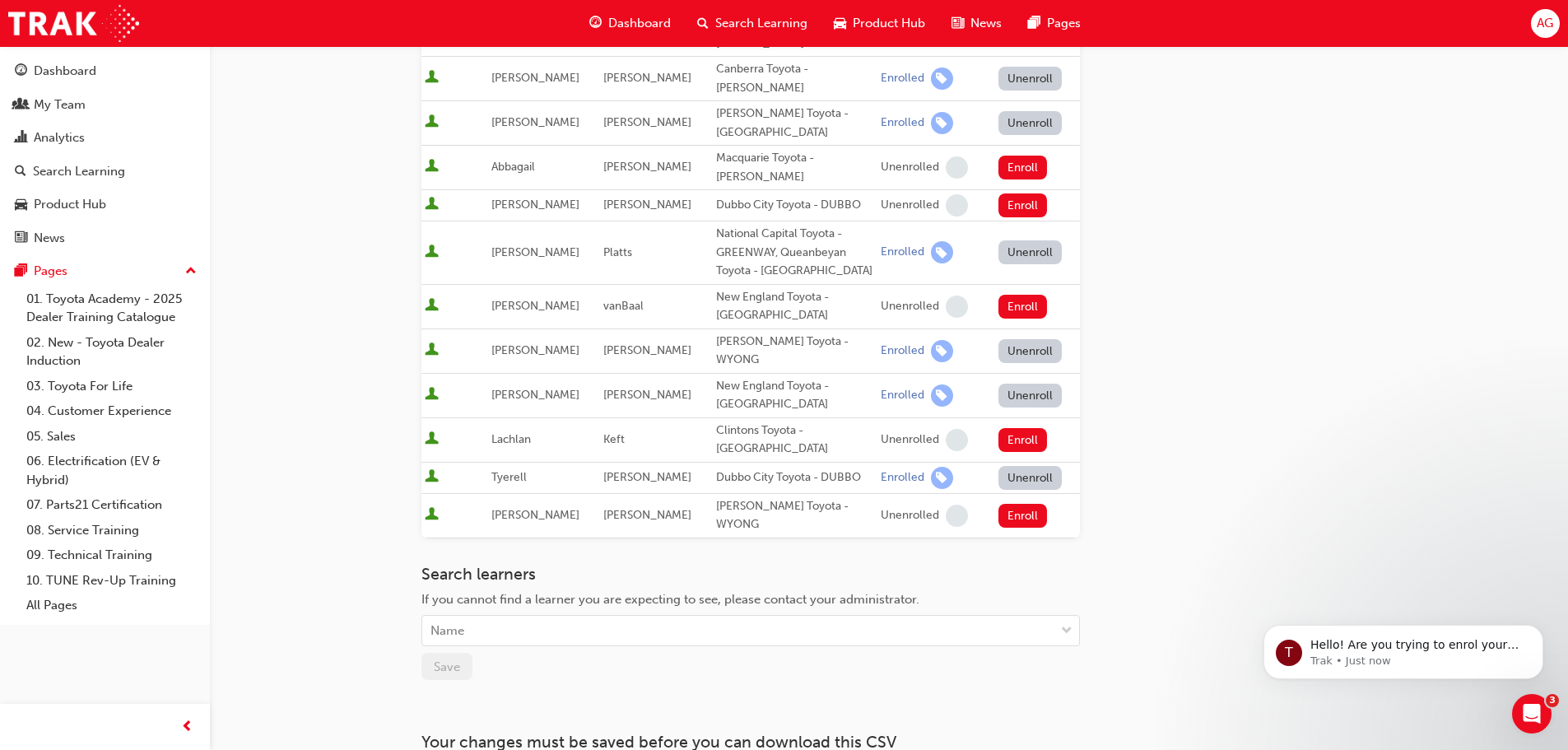
scroll to position [614, 0]
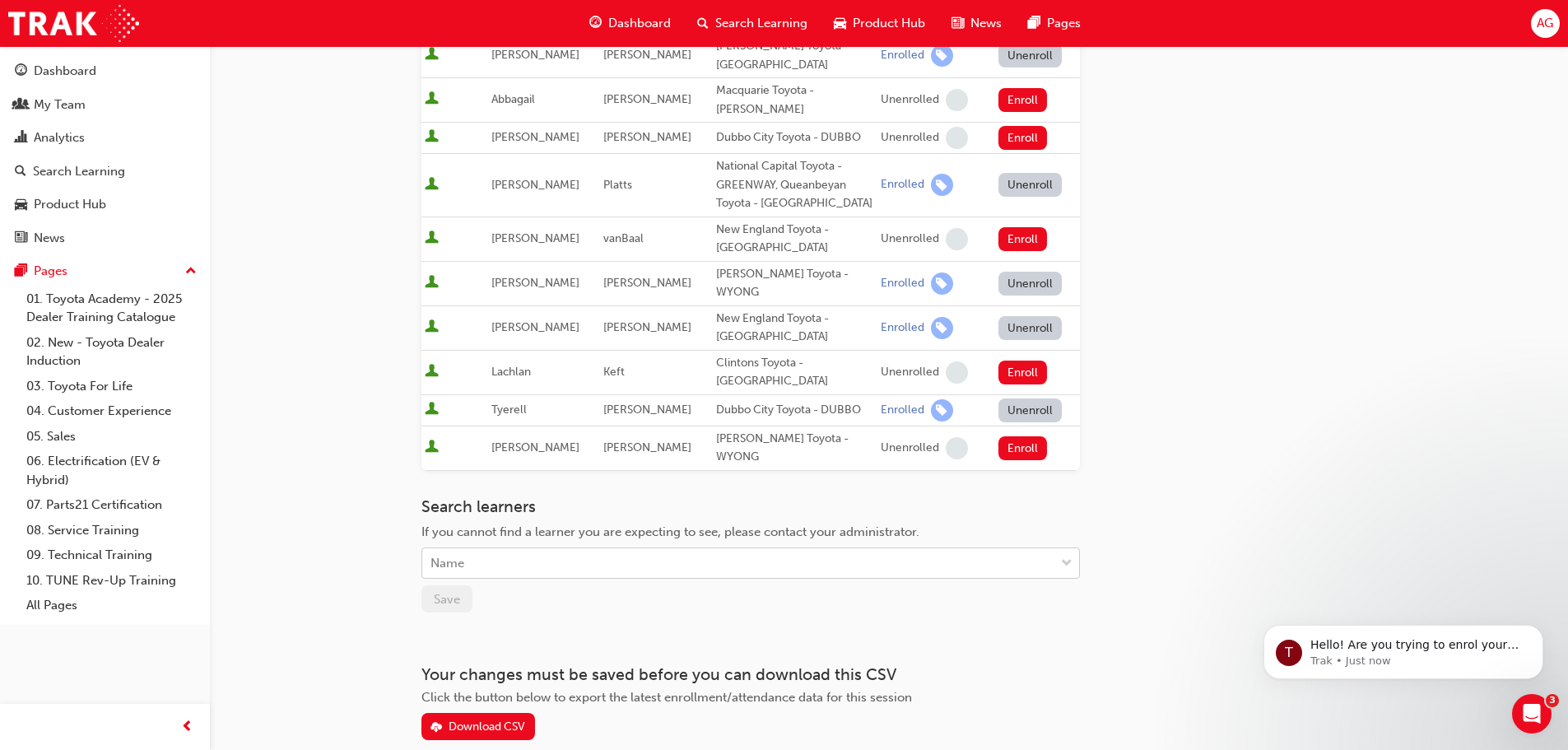
click at [1072, 553] on span "down-icon" at bounding box center [1067, 563] width 11 height 21
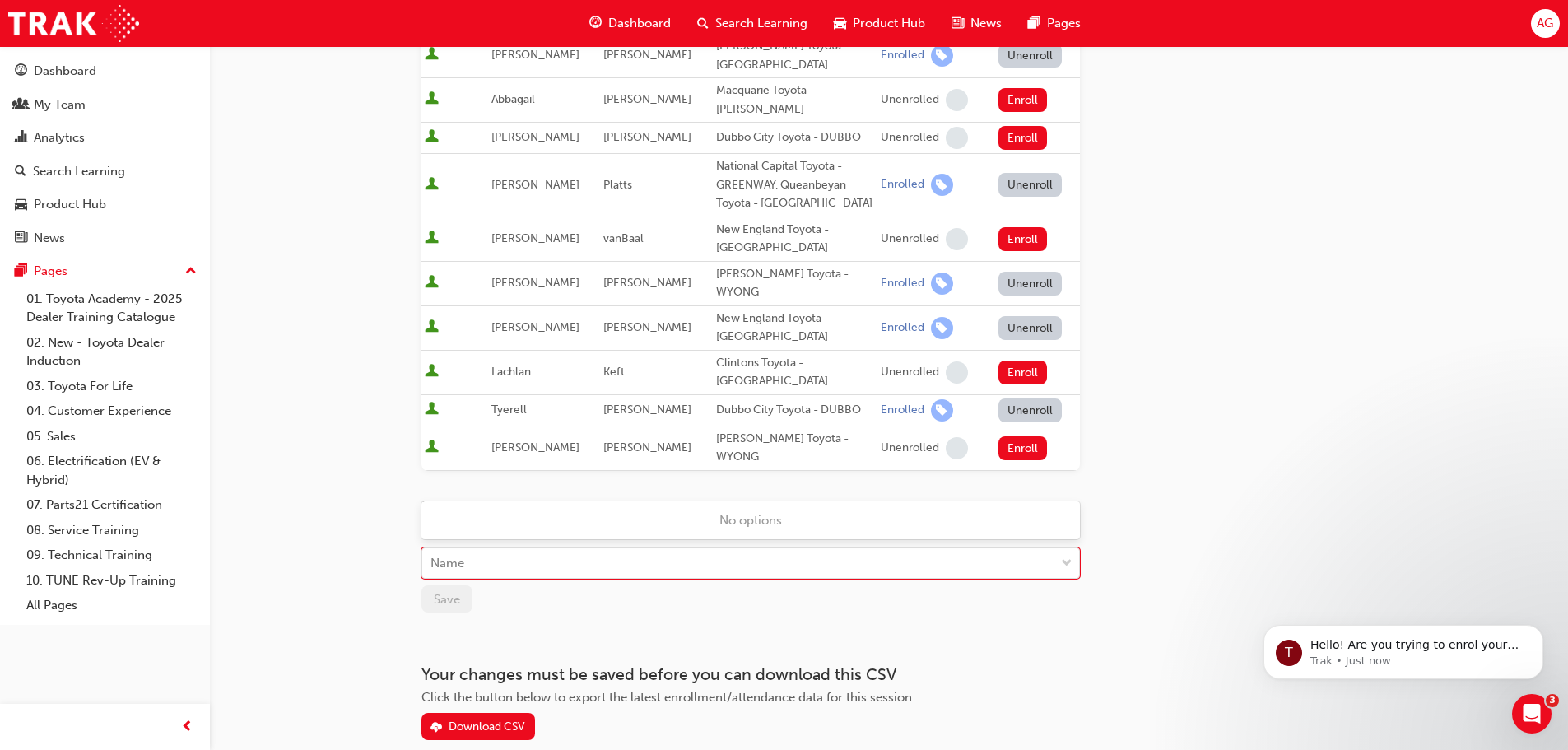
click at [1146, 437] on div "Go to session detail page Manage enrollment for TSA21 Service Advisor Course ( …" at bounding box center [889, 86] width 935 height 1308
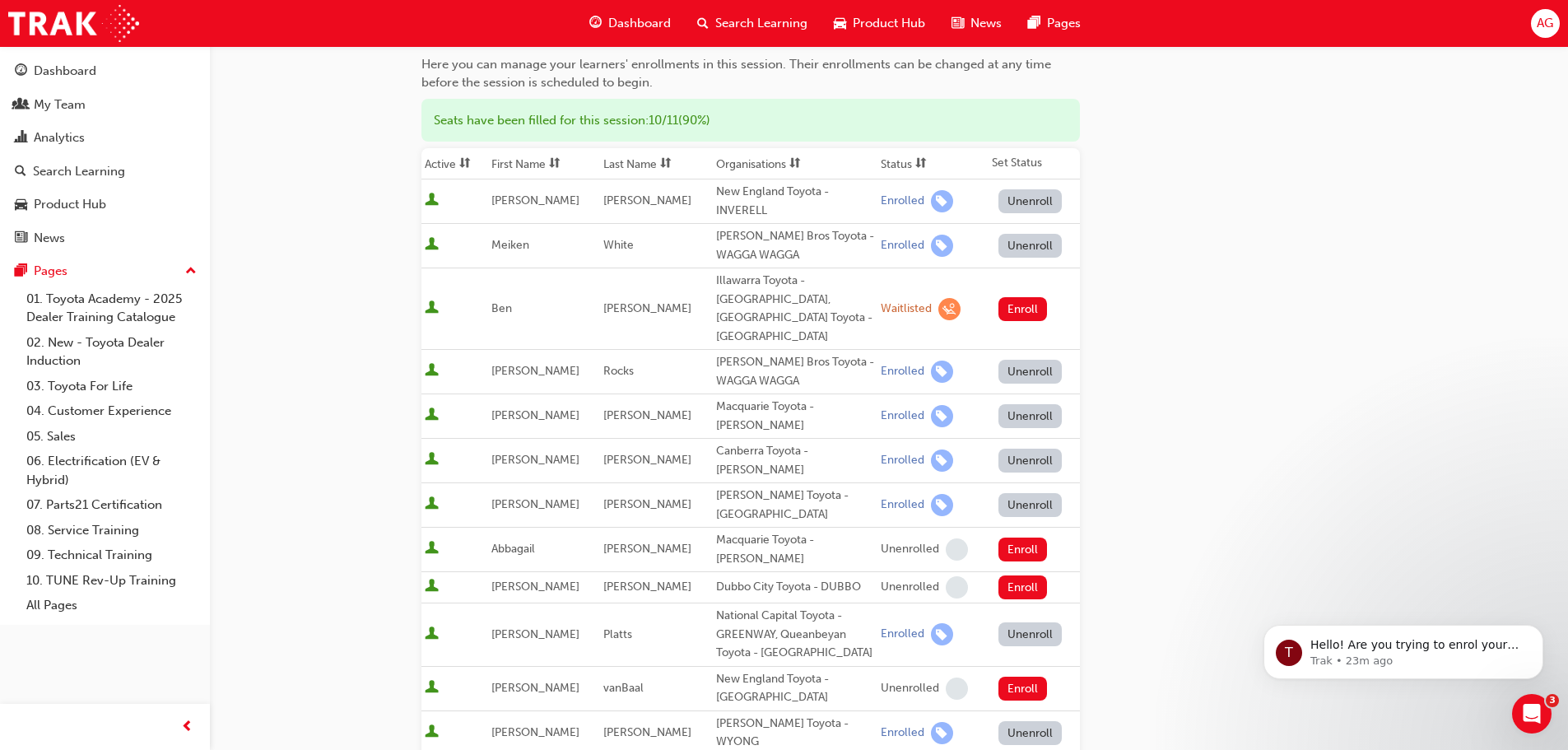
scroll to position [493, 0]
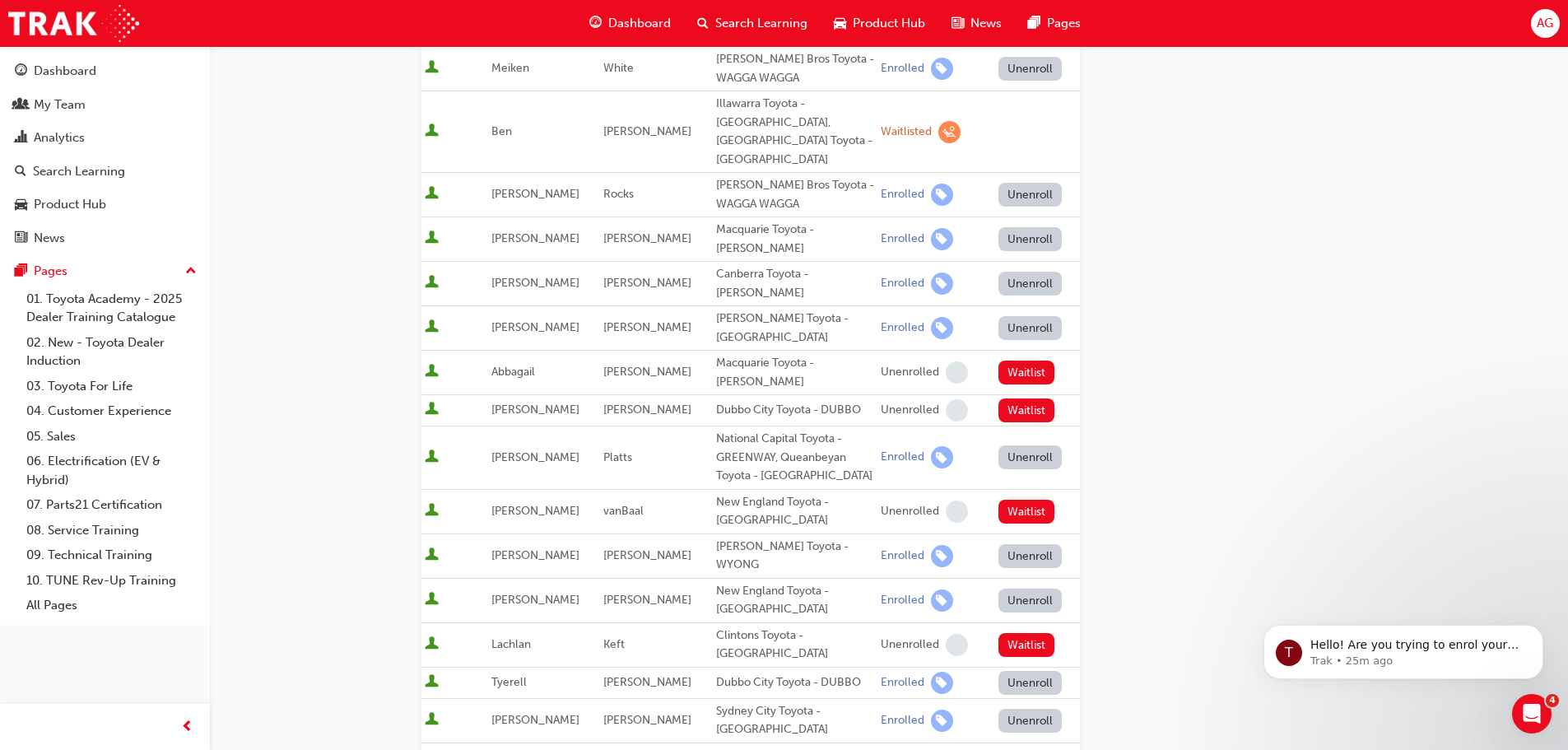
scroll to position [576, 0]
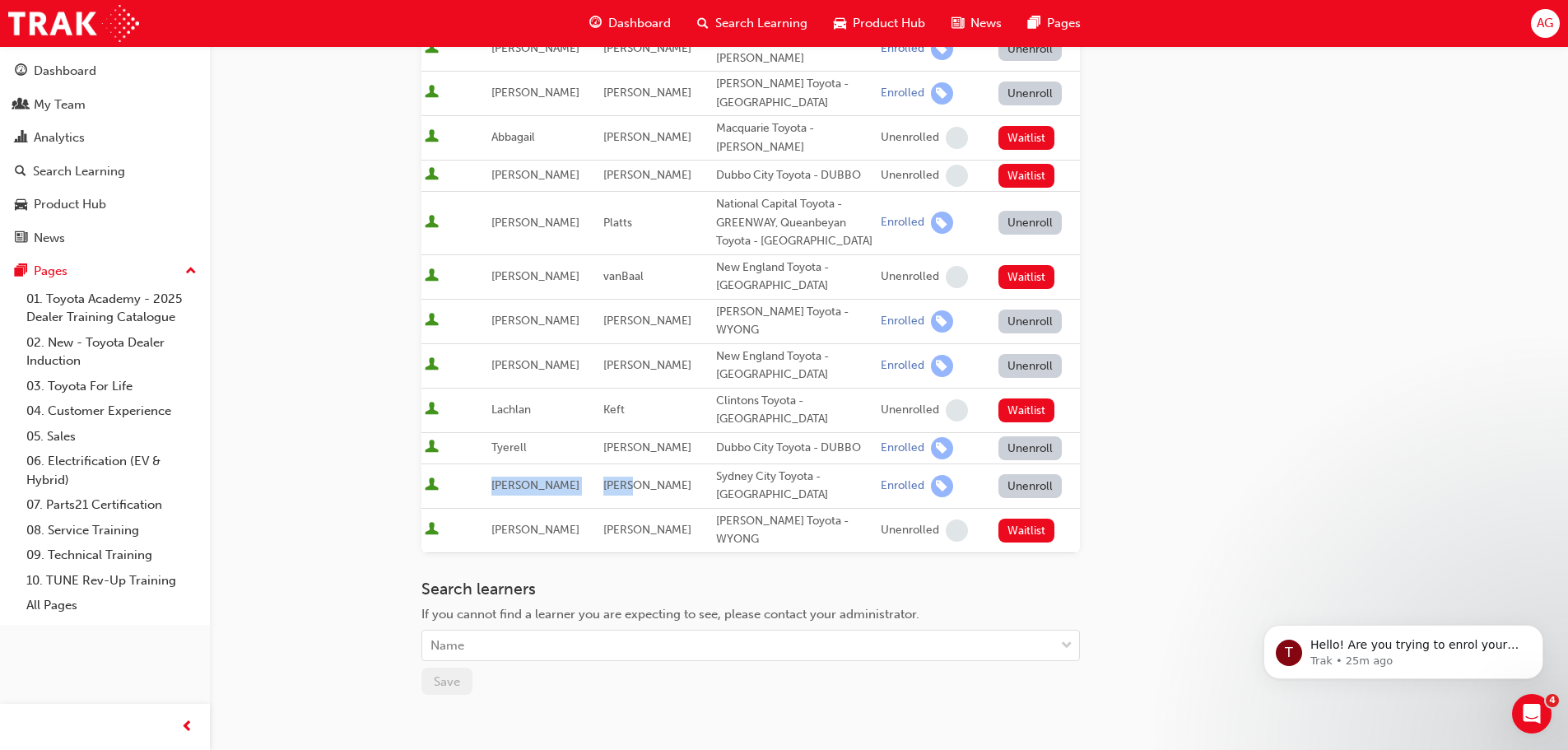
drag, startPoint x: 494, startPoint y: 409, endPoint x: 650, endPoint y: 421, distance: 156.5
click at [650, 464] on tr "[PERSON_NAME] Sydney City Toyota - WATERLOO Enrolled Unenroll" at bounding box center [750, 486] width 658 height 45
copy tr "[PERSON_NAME]"
click at [730, 467] on div "Sydney City Toyota - [GEOGRAPHIC_DATA]" at bounding box center [795, 486] width 158 height 37
click at [887, 479] on div "Enrolled" at bounding box center [903, 486] width 44 height 16
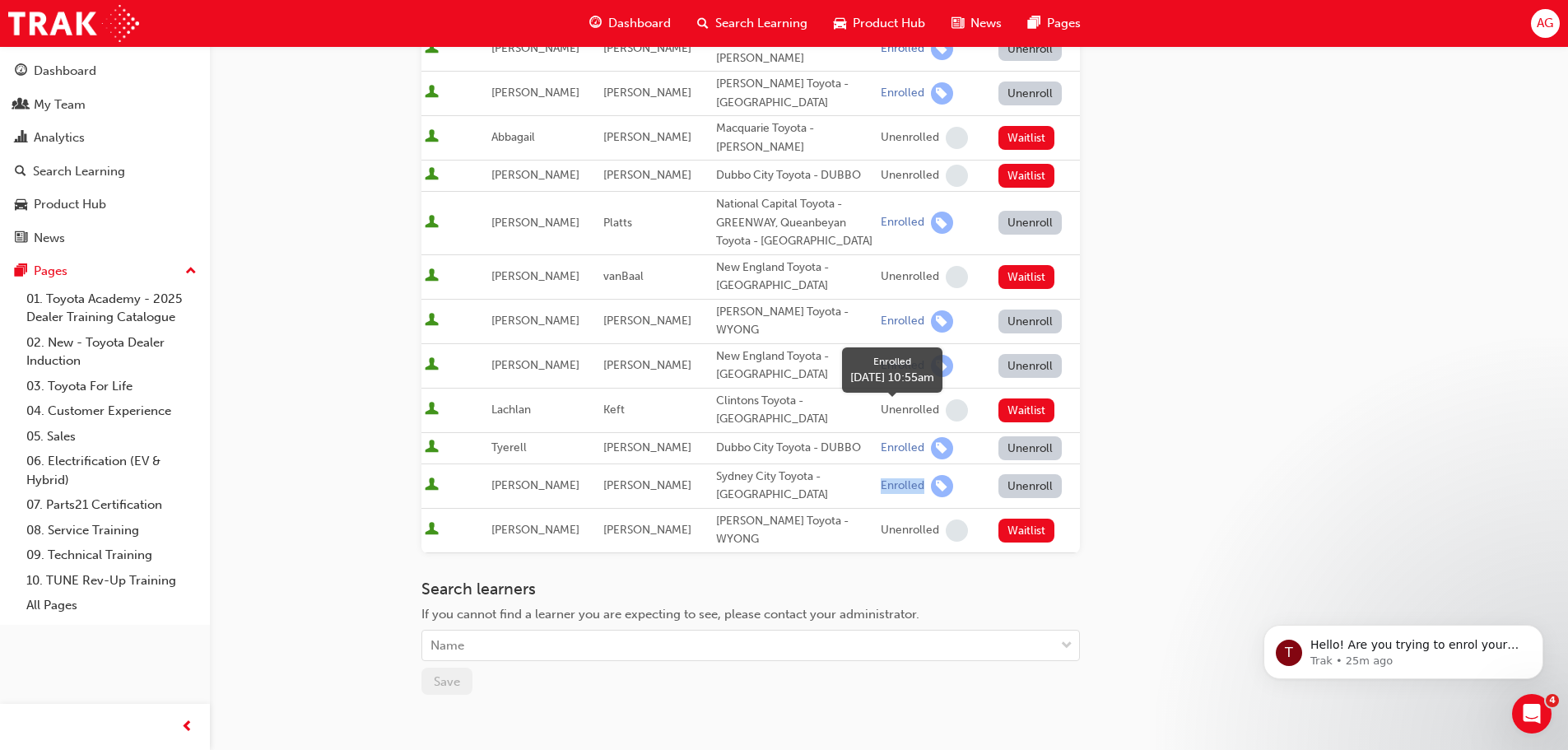
click at [887, 479] on div "Enrolled" at bounding box center [903, 486] width 44 height 16
click at [668, 464] on td "[PERSON_NAME]" at bounding box center [656, 486] width 112 height 45
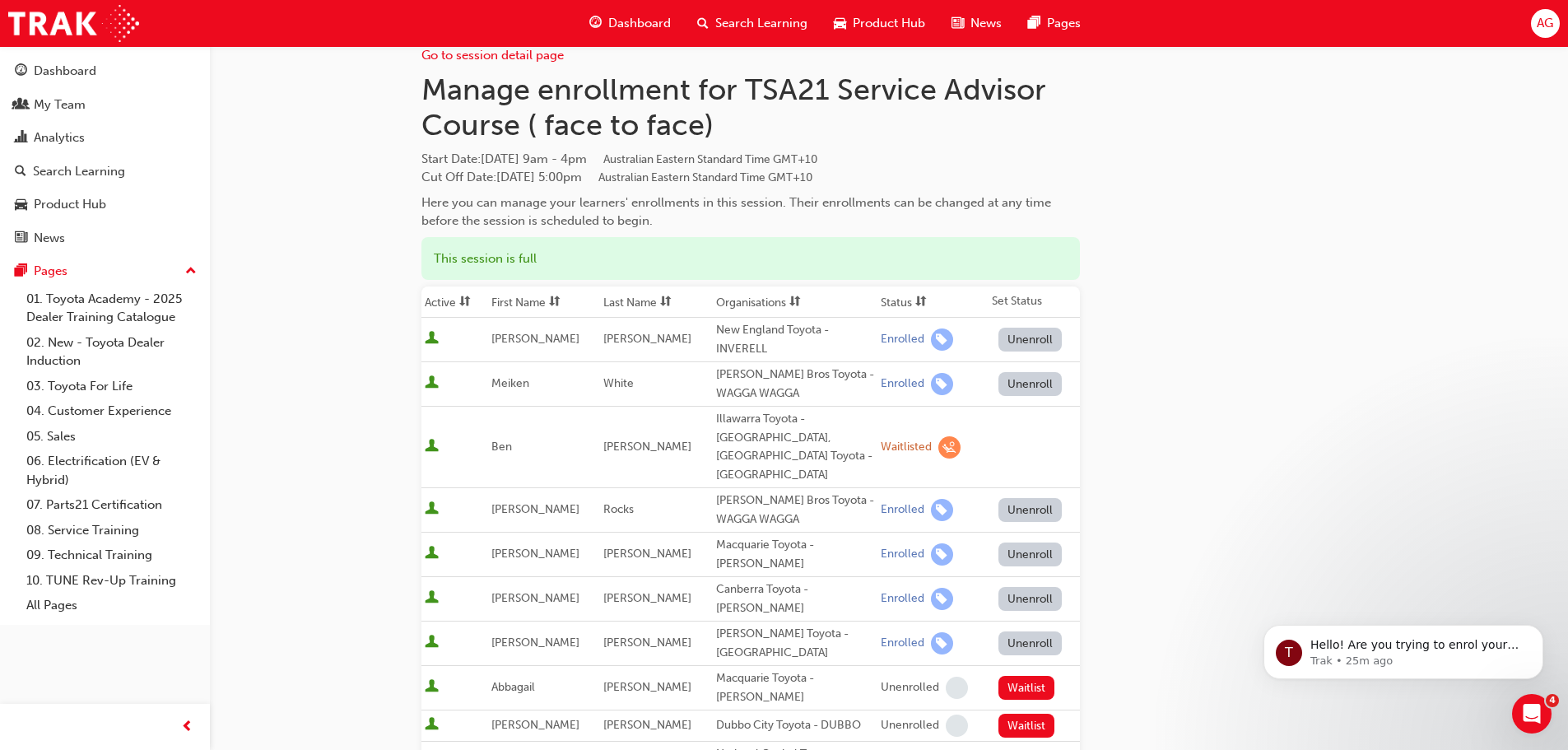
scroll to position [0, 0]
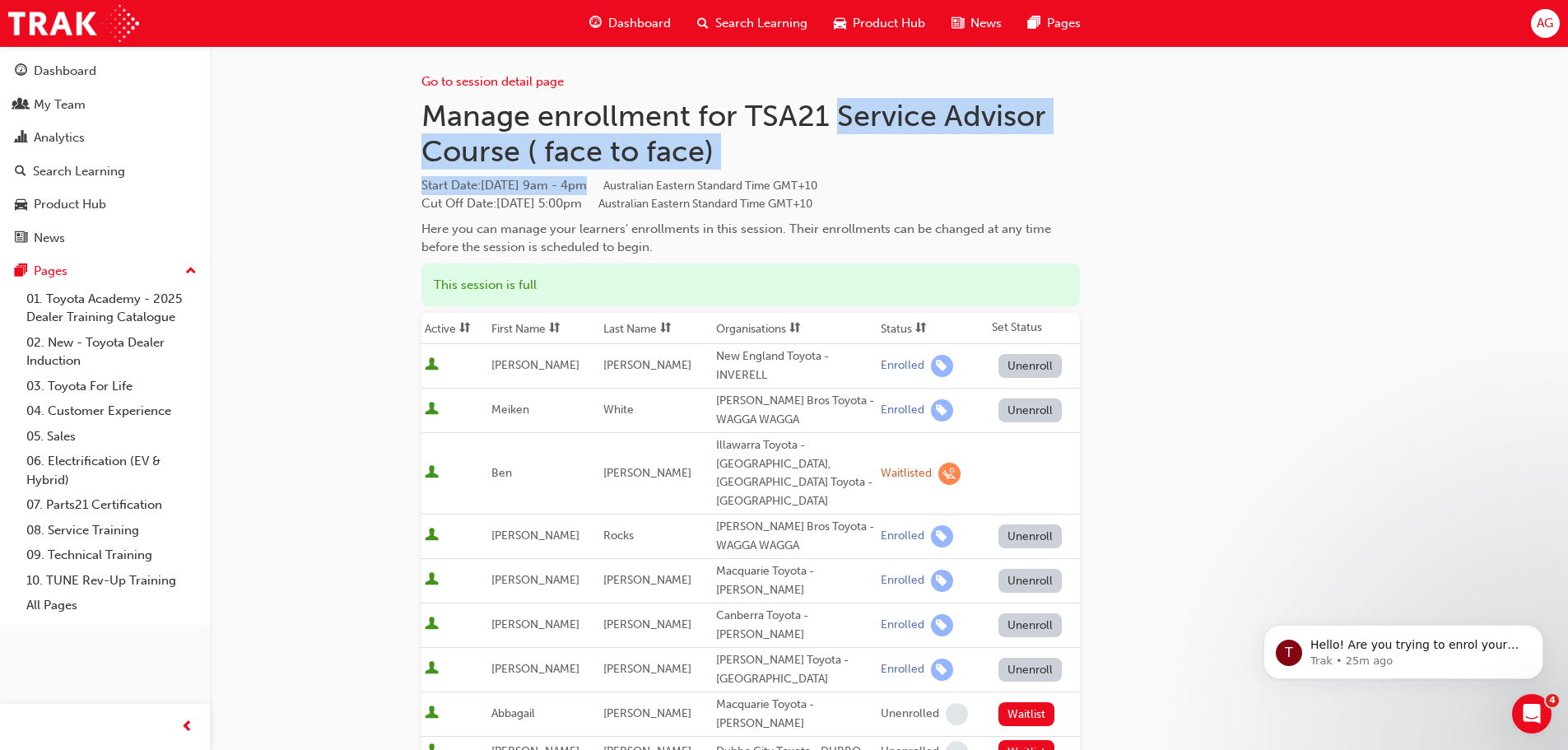
drag, startPoint x: 837, startPoint y: 118, endPoint x: 644, endPoint y: 186, distance: 204.6
click at [644, 186] on div "Manage enrollment for TSA21 Service Advisor Course ( face to face) Start Date :…" at bounding box center [750, 177] width 658 height 159
copy div "Service Advisor Course ( face to face) Start Date : [DATE] 9am - 4pm"
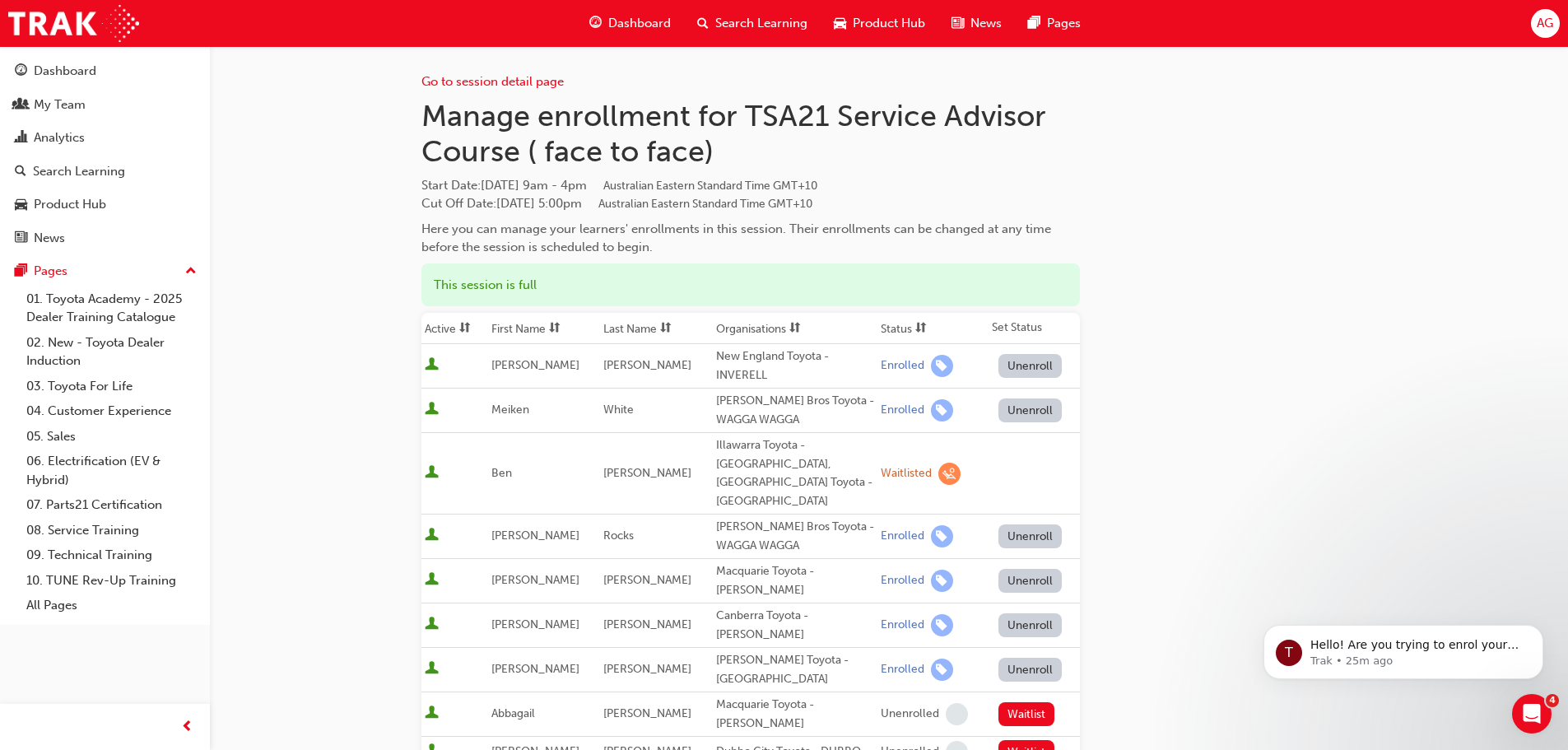
click at [723, 130] on h1 "Manage enrollment for TSA21 Service Advisor Course ( face to face)" at bounding box center [750, 133] width 658 height 72
click at [569, 151] on h1 "Manage enrollment for TSA21 Service Advisor Course ( face to face)" at bounding box center [750, 133] width 658 height 72
click at [591, 192] on span "Start Date : [DATE] 9am - 4pm Australian Eastern Standard Time GMT+10" at bounding box center [750, 186] width 658 height 19
drag, startPoint x: 422, startPoint y: 182, endPoint x: 645, endPoint y: 178, distance: 223.0
click at [645, 178] on span "Start Date : [DATE] 9am - 4pm Australian Eastern Standard Time GMT+10" at bounding box center [750, 186] width 658 height 19
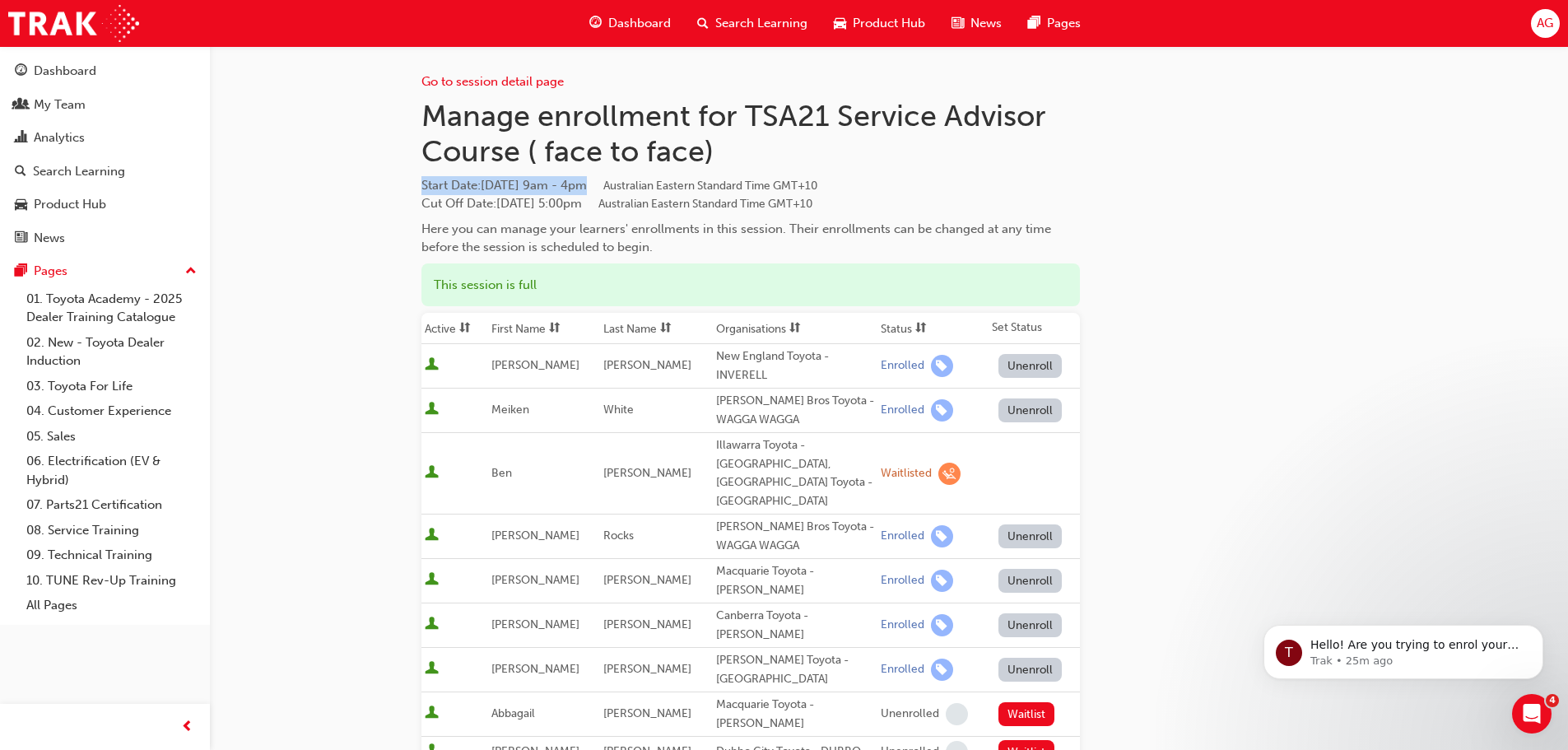
copy span "Start Date : [DATE] 9am - 4pm"
